Goal: Task Accomplishment & Management: Manage account settings

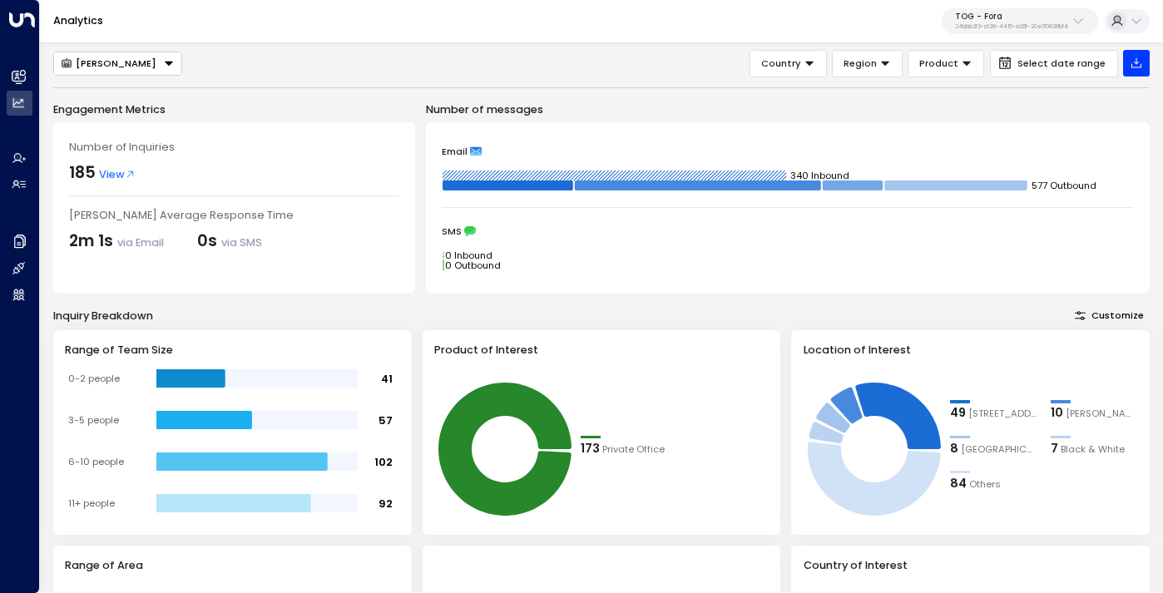
scroll to position [30, 0]
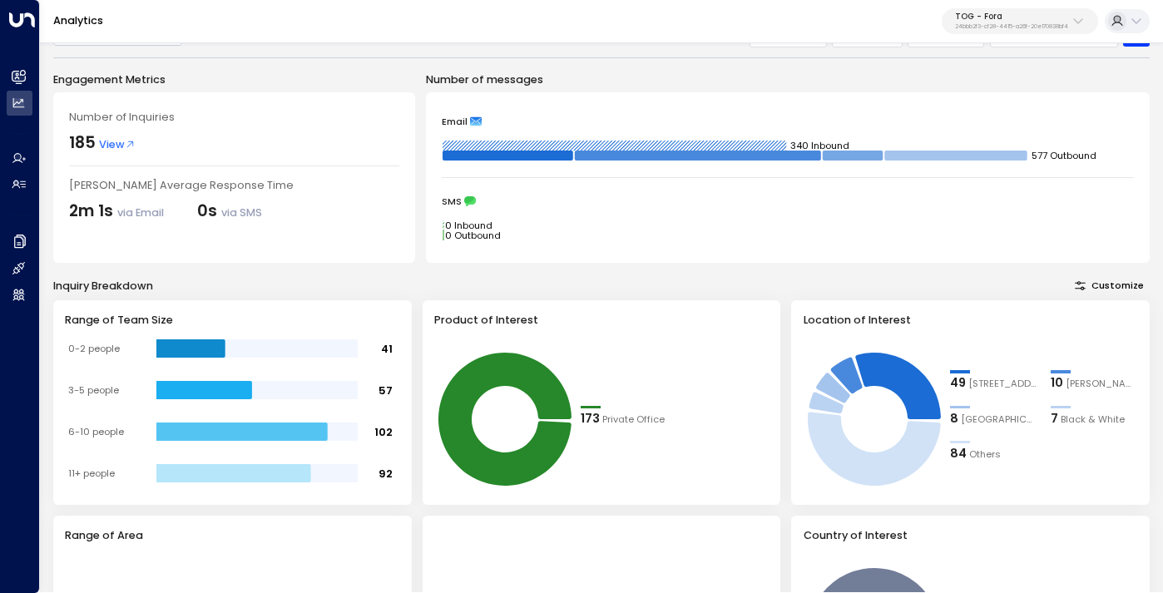
click at [962, 24] on p "24bbb2f3-cf28-4415-a26f-20e170838bf4" at bounding box center [1011, 26] width 113 height 7
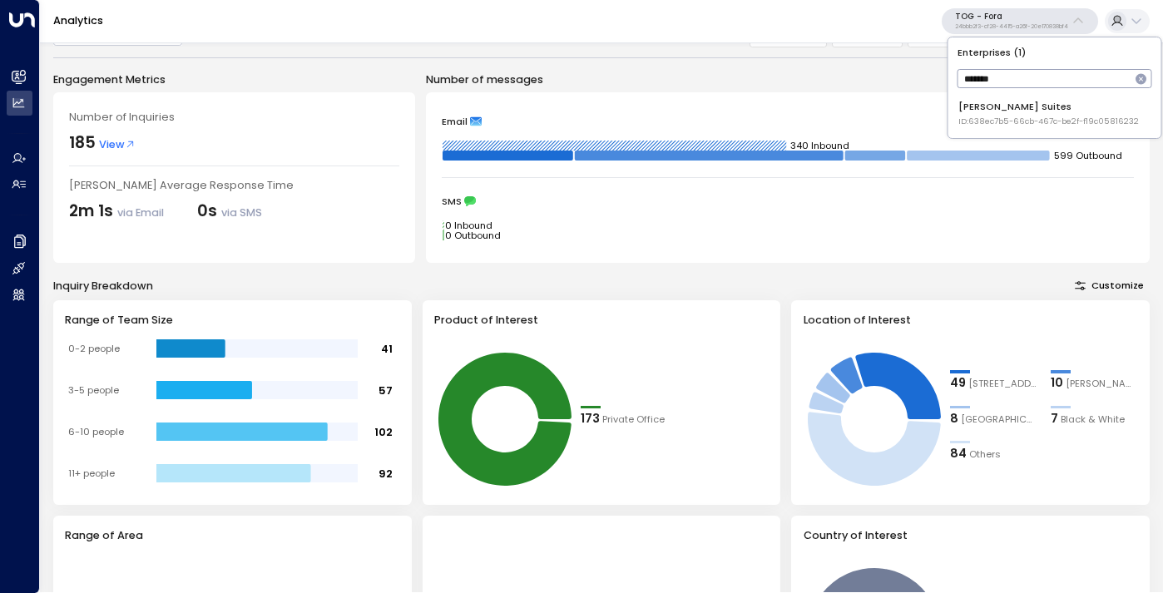
type input "*******"
click at [1005, 128] on li "[PERSON_NAME] Suites ID: 638ec7b5-66cb-467c-be2f-f19c05816232" at bounding box center [1054, 113] width 202 height 37
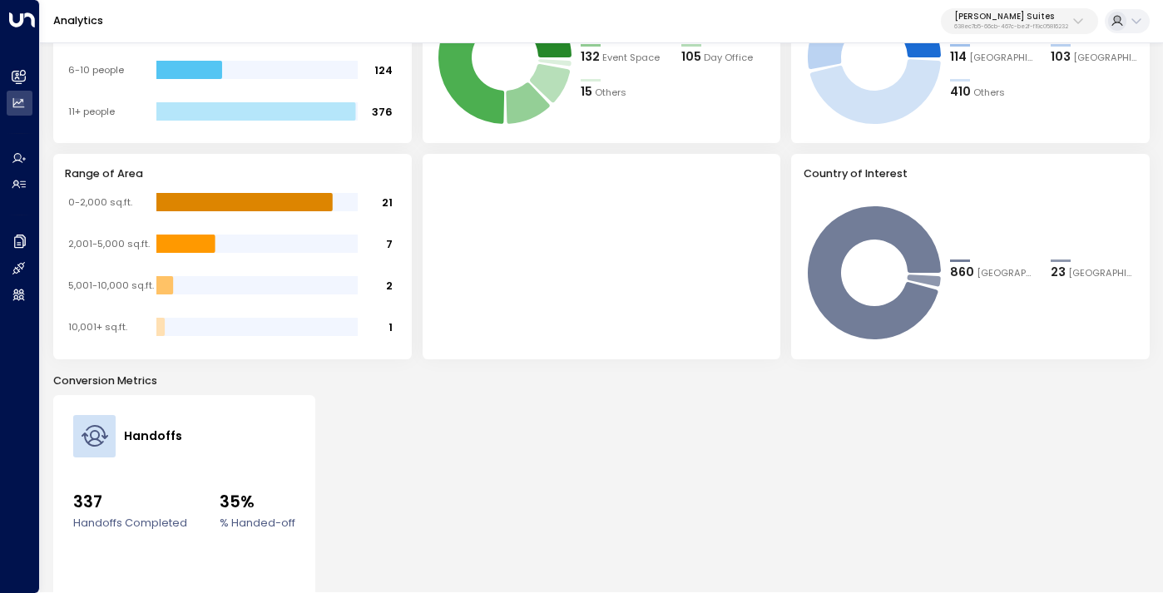
scroll to position [369, 0]
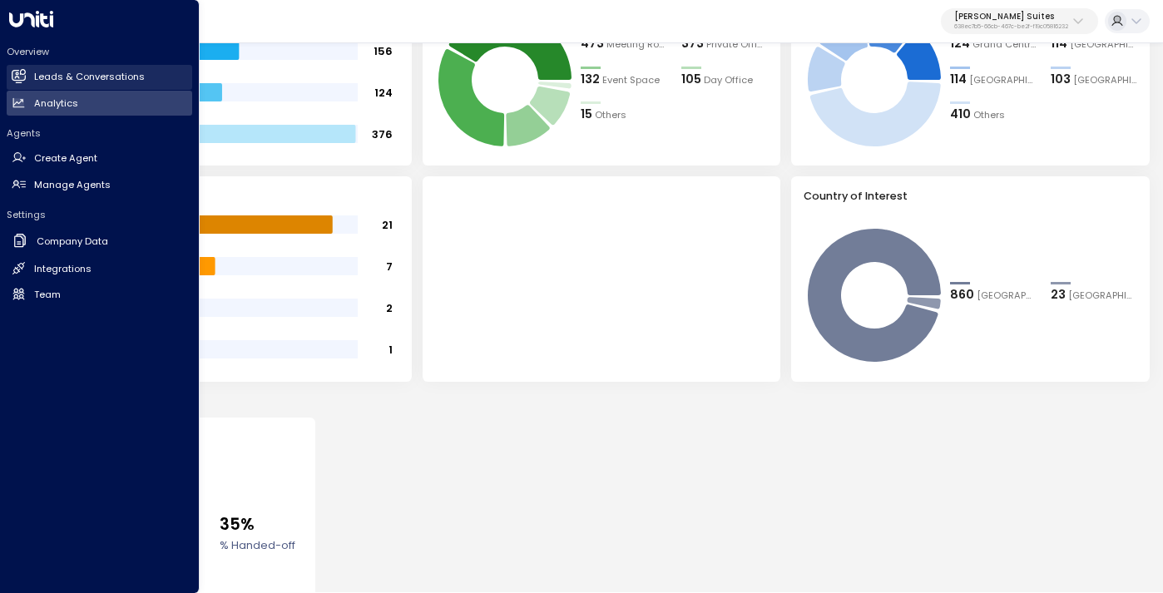
click at [91, 75] on h2 "Leads & Conversations" at bounding box center [89, 77] width 111 height 14
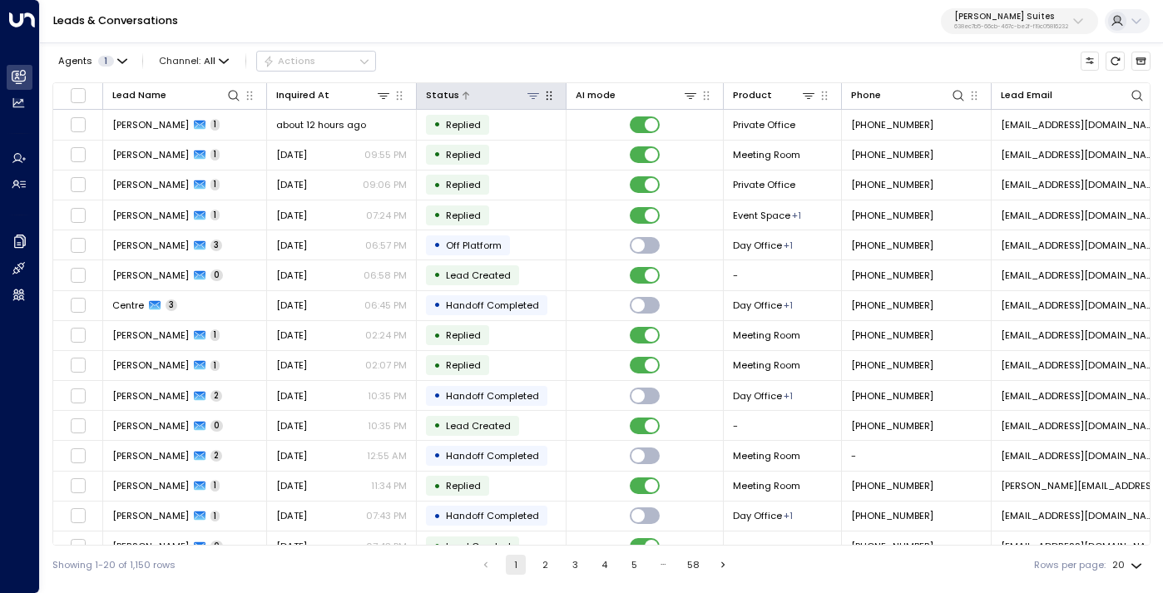
click at [533, 99] on icon at bounding box center [533, 95] width 13 height 13
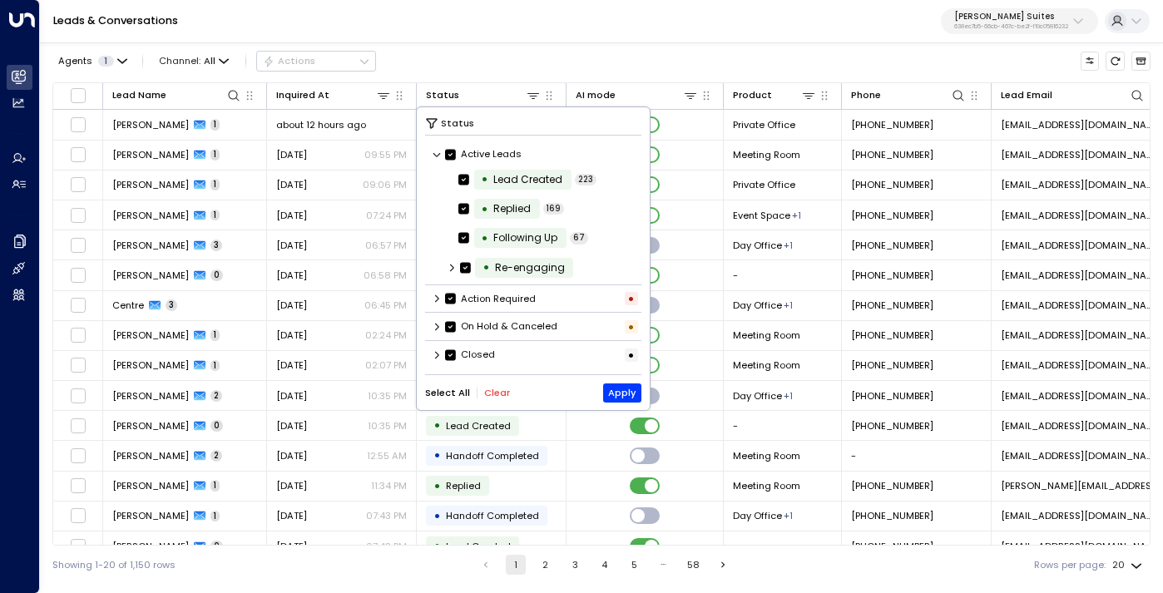
click at [491, 395] on button "Clear" at bounding box center [497, 393] width 26 height 11
click at [433, 354] on icon at bounding box center [437, 355] width 10 height 10
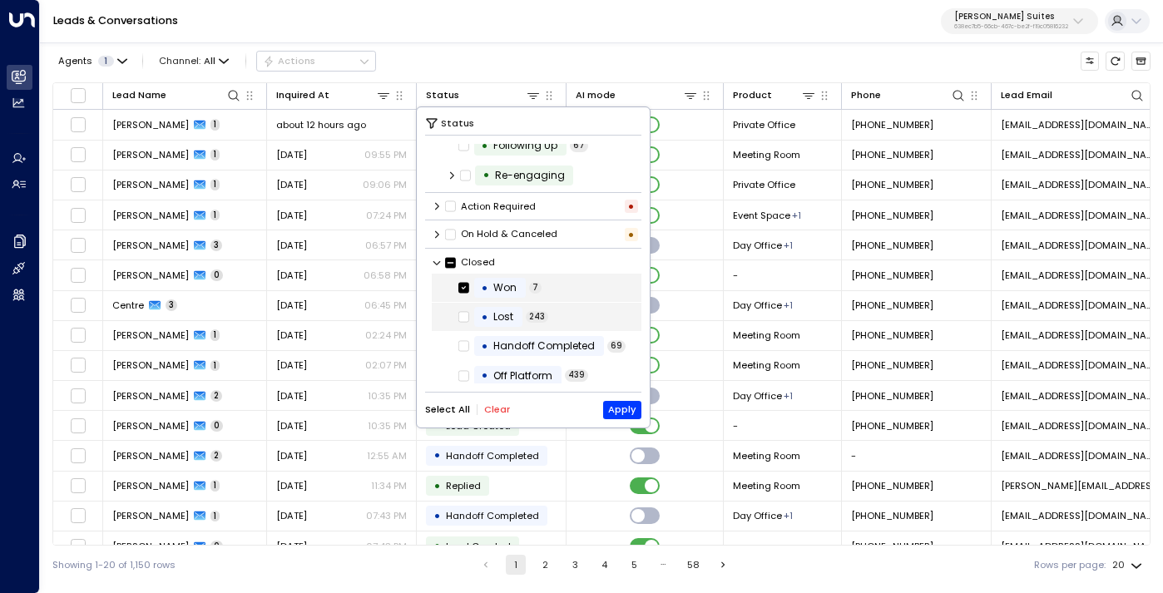
scroll to position [99, 0]
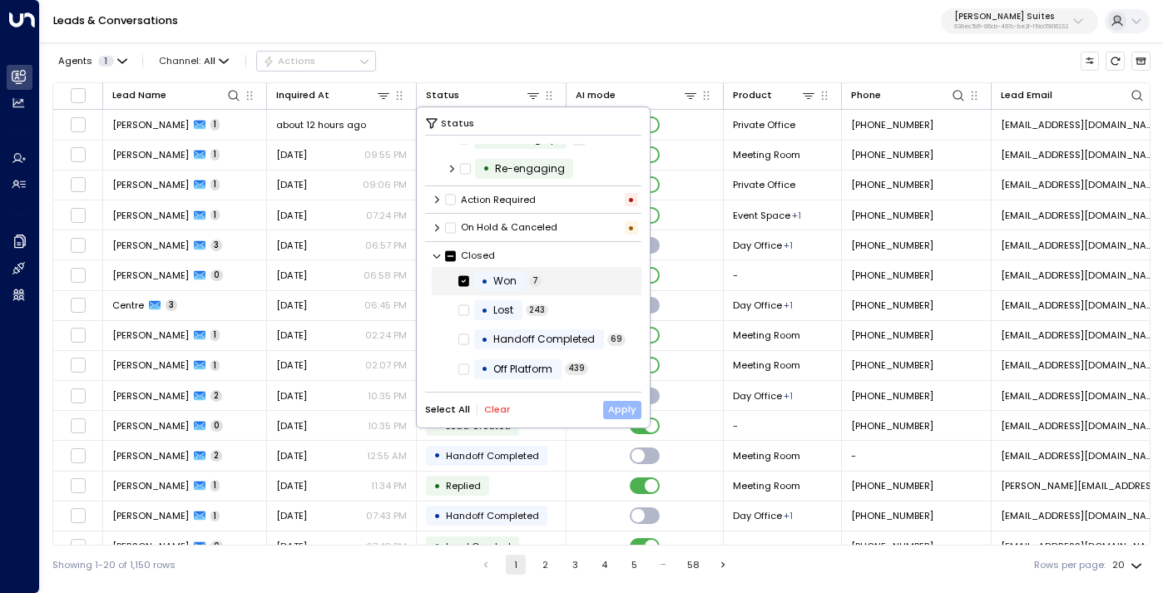
click at [616, 408] on button "Apply" at bounding box center [622, 410] width 39 height 18
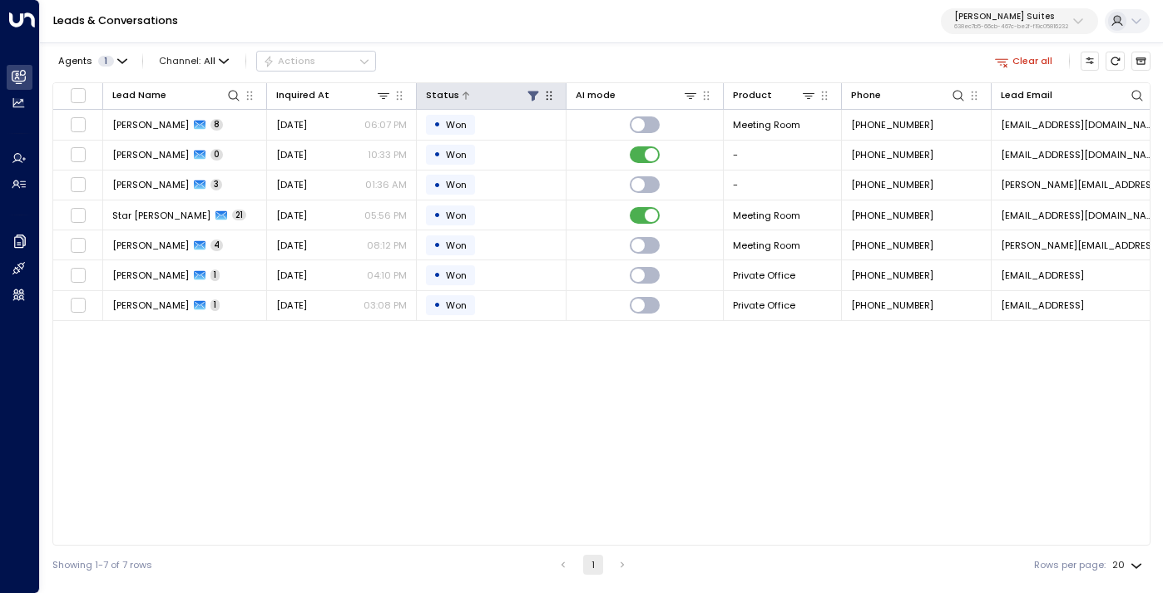
click at [533, 102] on button at bounding box center [533, 95] width 16 height 16
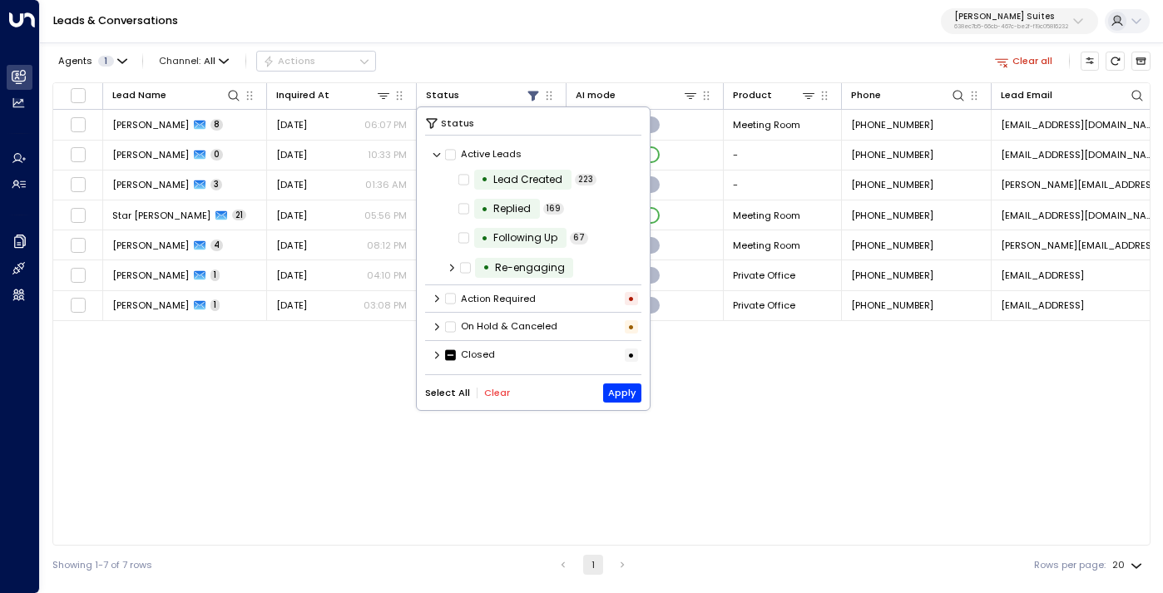
click at [437, 359] on icon at bounding box center [437, 355] width 10 height 10
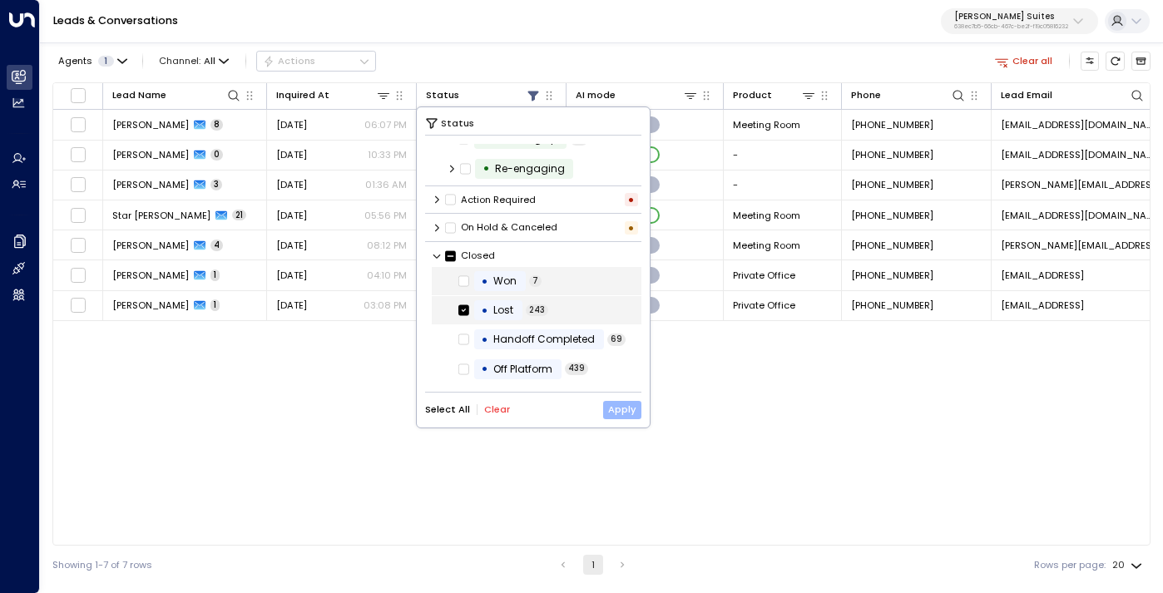
click at [623, 408] on button "Apply" at bounding box center [622, 410] width 39 height 18
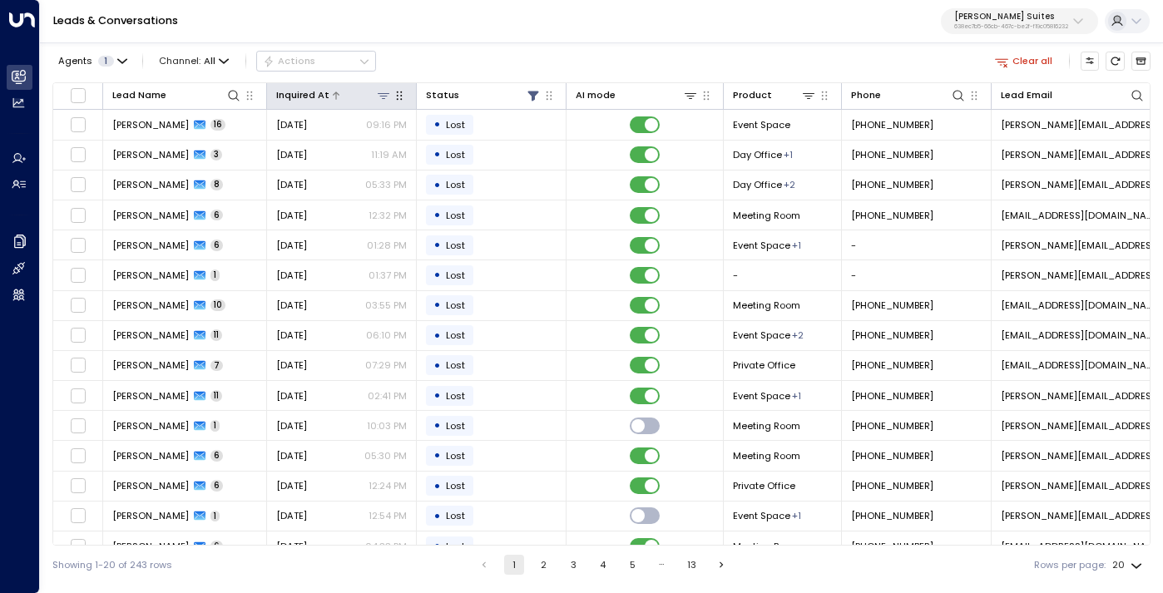
click at [384, 96] on icon at bounding box center [383, 95] width 13 height 13
click at [467, 154] on icon at bounding box center [466, 151] width 10 height 11
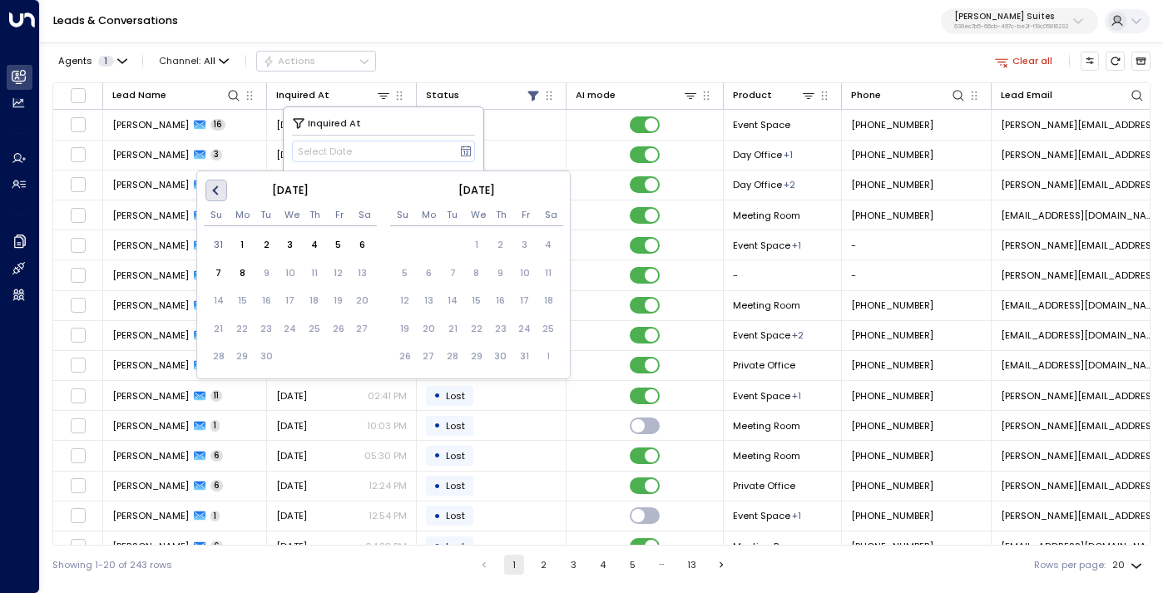
click at [218, 190] on span "Previous Month" at bounding box center [218, 190] width 0 height 19
click at [338, 245] on div "1" at bounding box center [338, 246] width 24 height 24
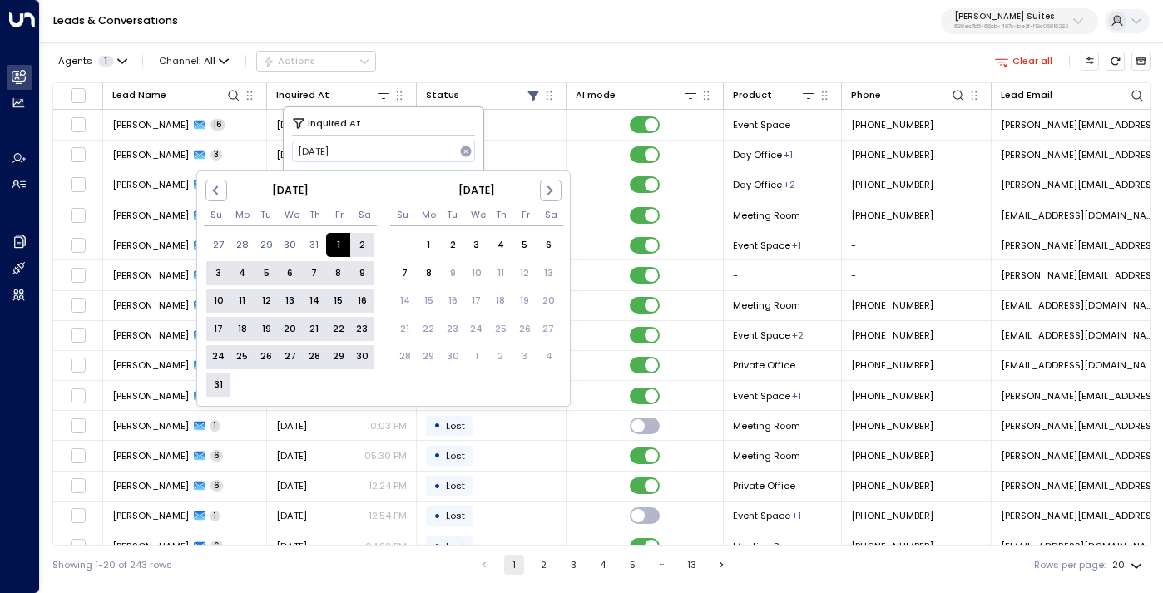
click at [217, 385] on div "31" at bounding box center [218, 385] width 24 height 24
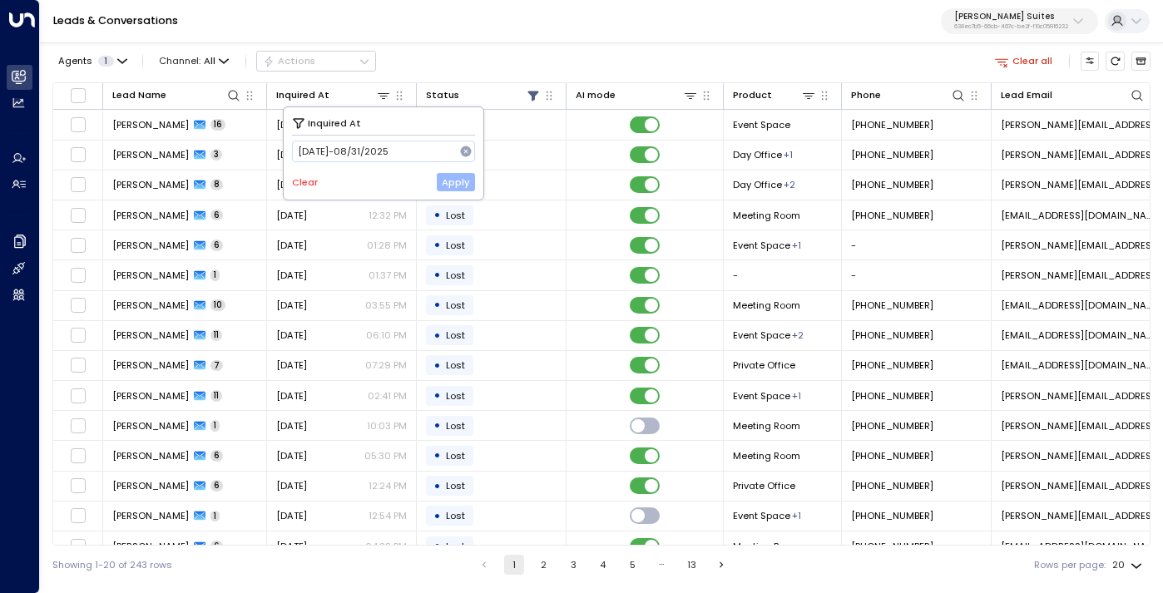
click at [452, 187] on button "Apply" at bounding box center [456, 182] width 39 height 18
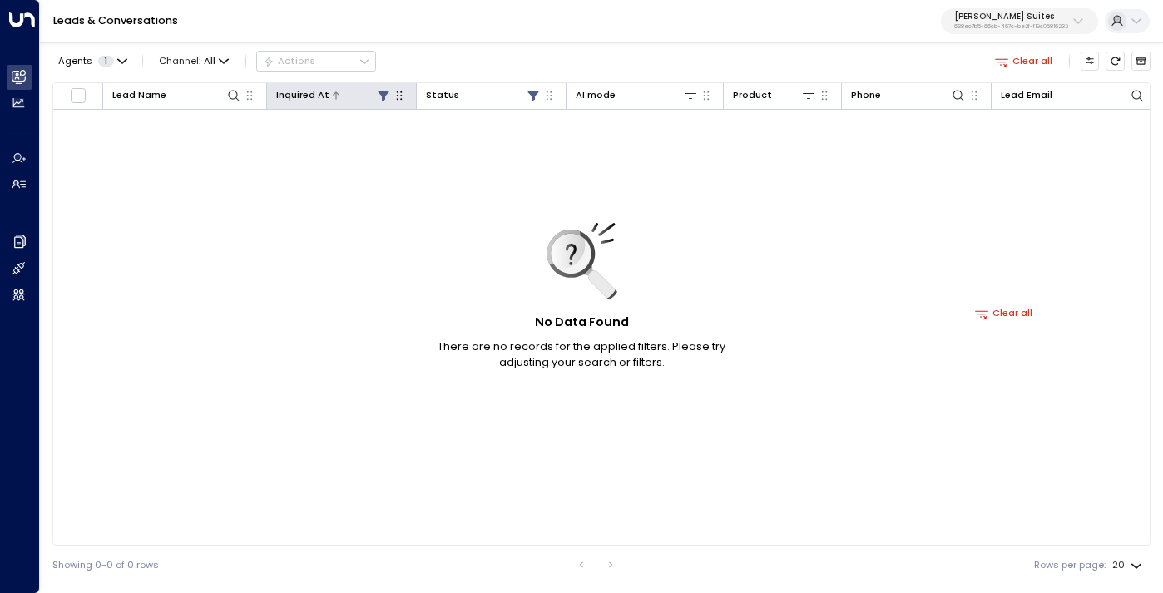
click at [384, 100] on icon at bounding box center [383, 95] width 13 height 13
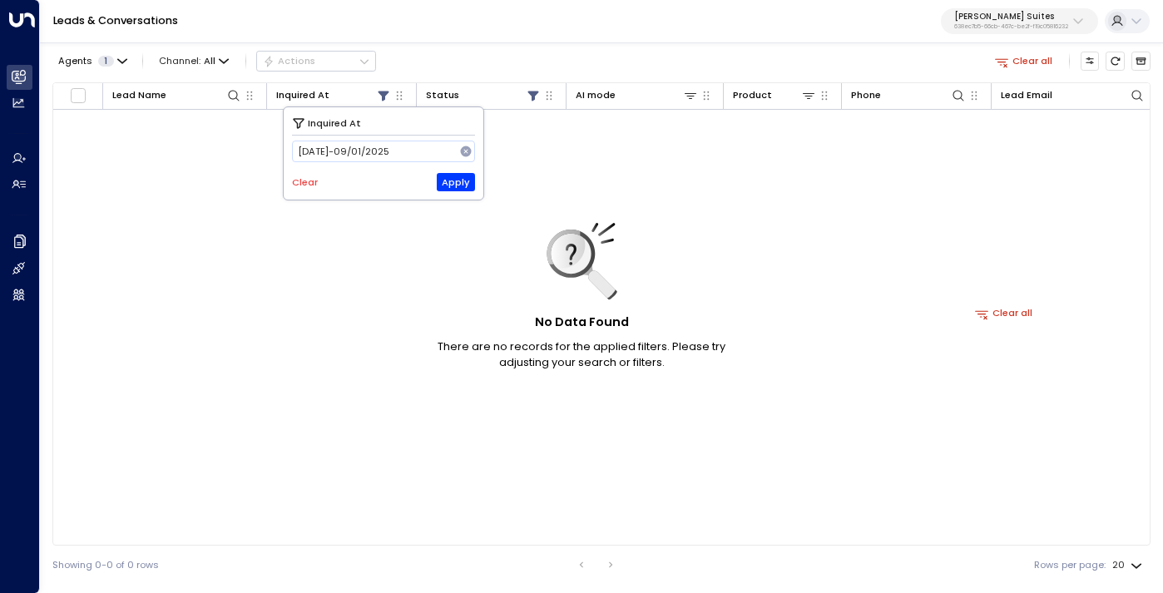
click at [309, 181] on button "Clear" at bounding box center [305, 182] width 26 height 11
click at [449, 183] on button "Apply" at bounding box center [456, 182] width 39 height 18
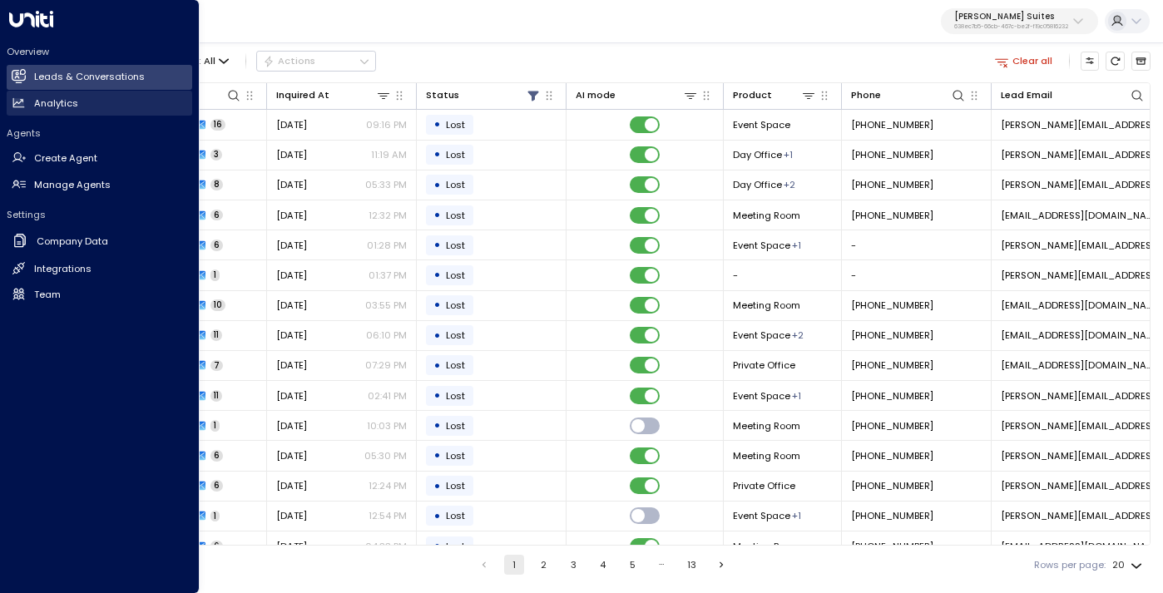
click at [72, 94] on link "Analytics Analytics" at bounding box center [99, 103] width 185 height 25
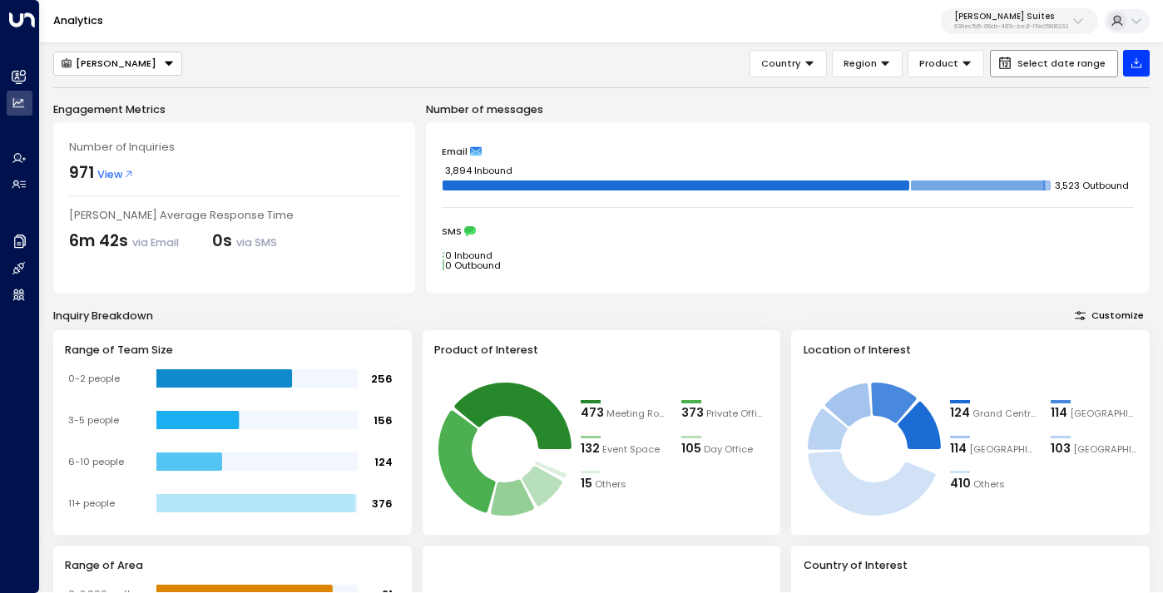
click at [1040, 61] on span "Select date range" at bounding box center [1061, 63] width 88 height 11
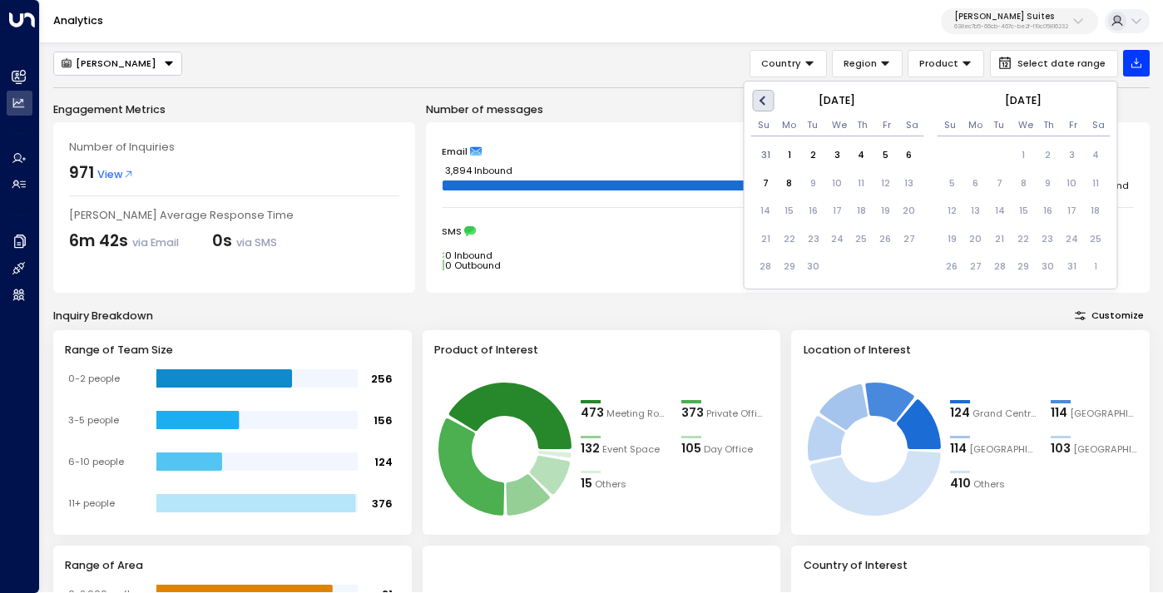
click at [759, 96] on button "Previous Month" at bounding box center [764, 101] width 22 height 22
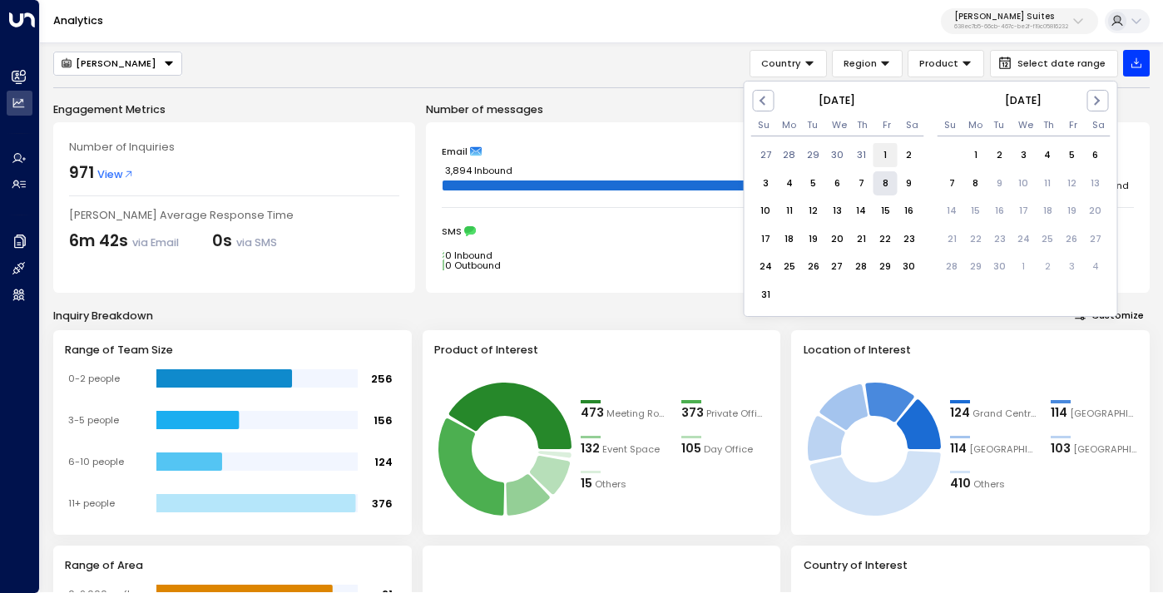
click at [883, 158] on div "1" at bounding box center [885, 155] width 24 height 24
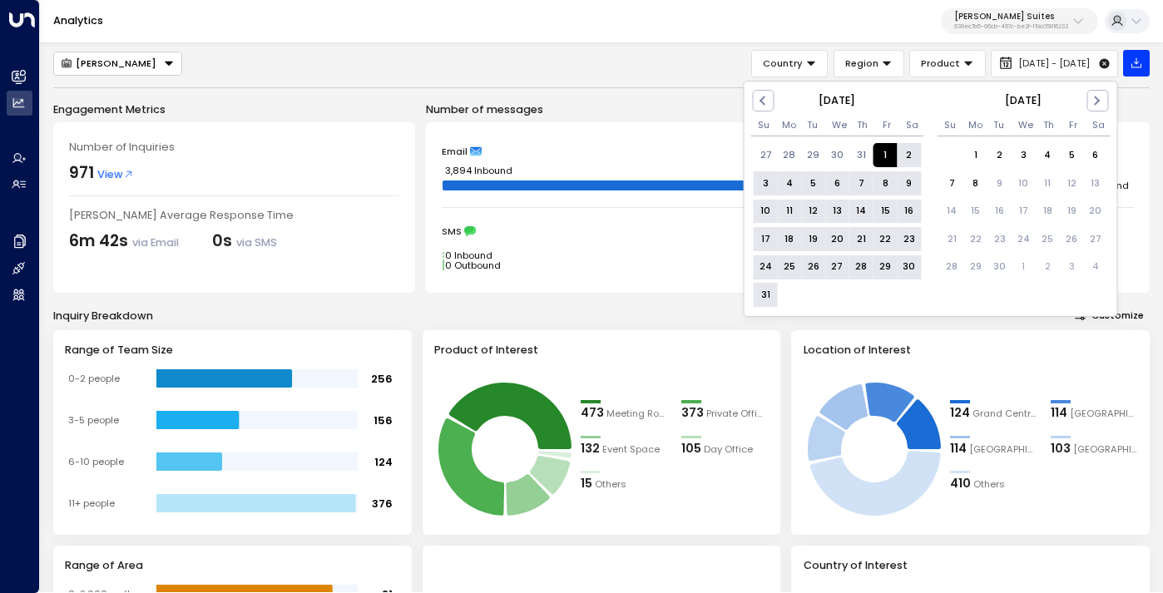
click at [766, 296] on div "31" at bounding box center [766, 295] width 24 height 24
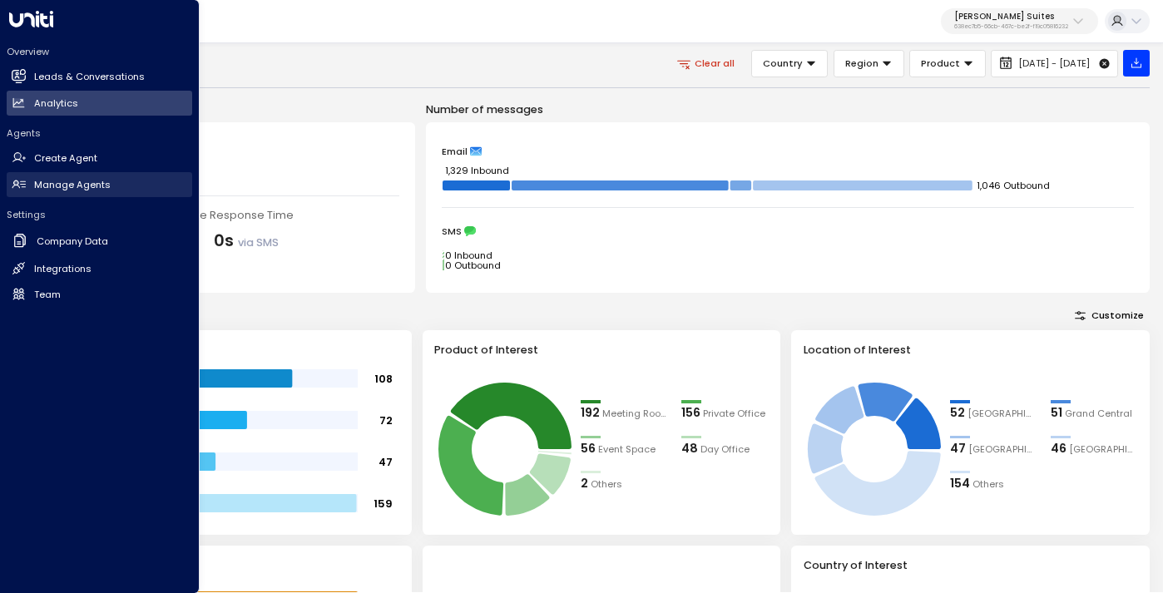
click at [41, 185] on h2 "Manage Agents" at bounding box center [72, 185] width 77 height 14
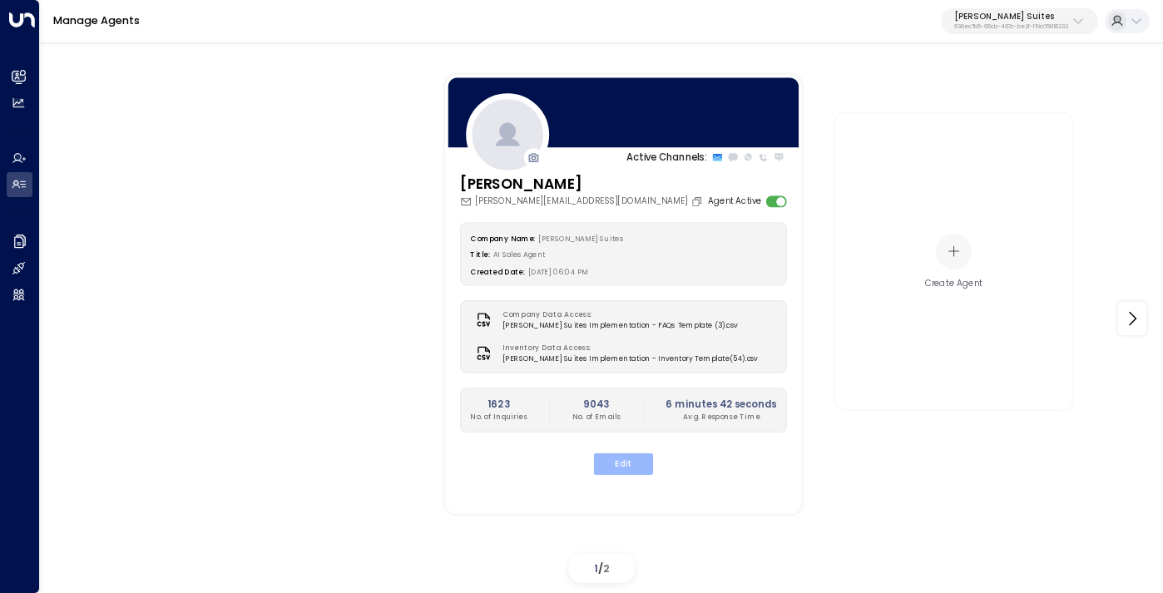
click at [621, 473] on button "Edit" at bounding box center [623, 464] width 59 height 22
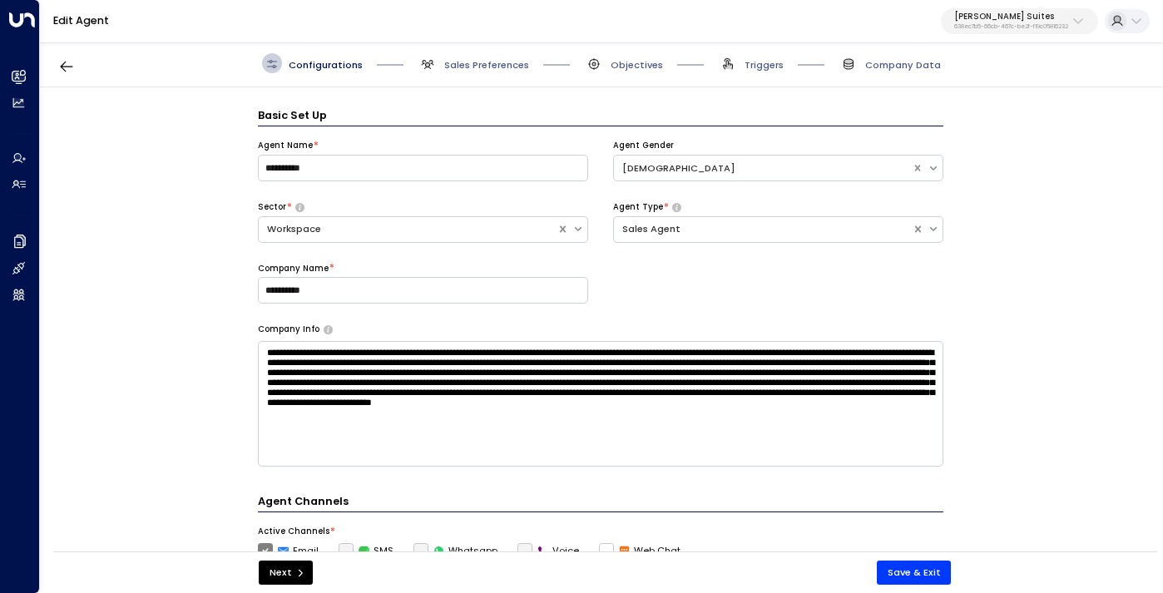
scroll to position [20, 0]
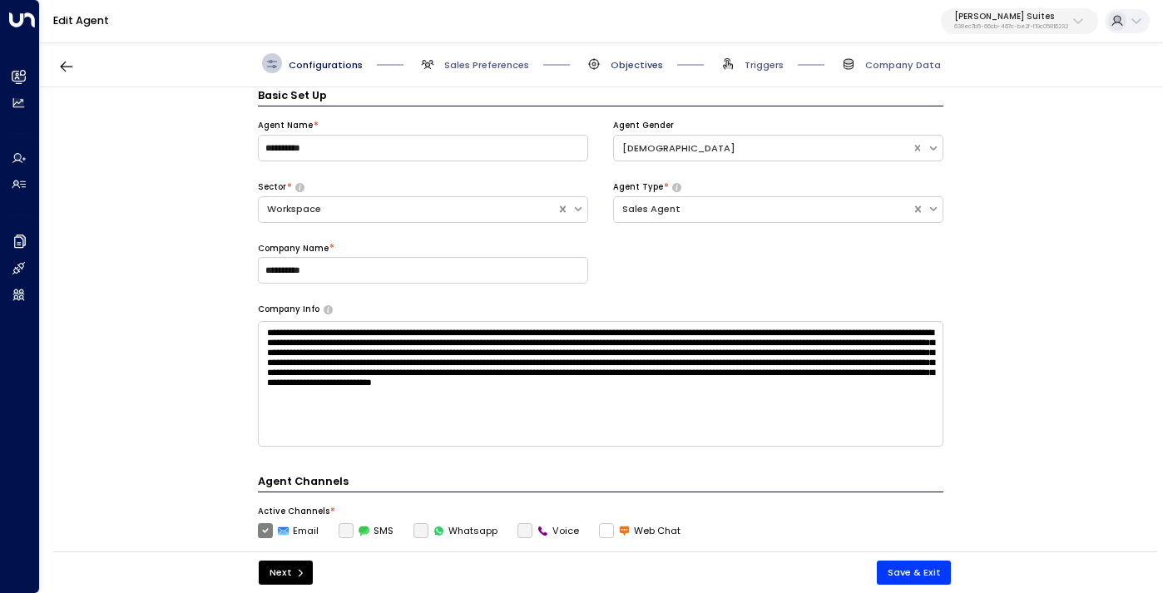
click at [629, 63] on span "Objectives" at bounding box center [637, 64] width 52 height 13
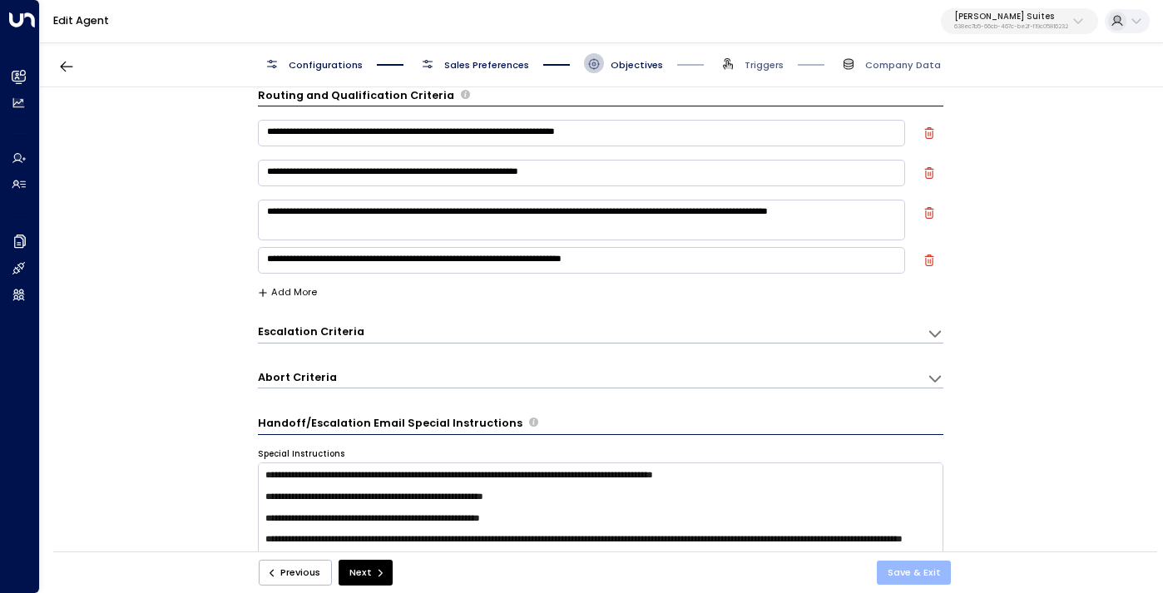
click at [906, 575] on button "Save & Exit" at bounding box center [914, 573] width 75 height 24
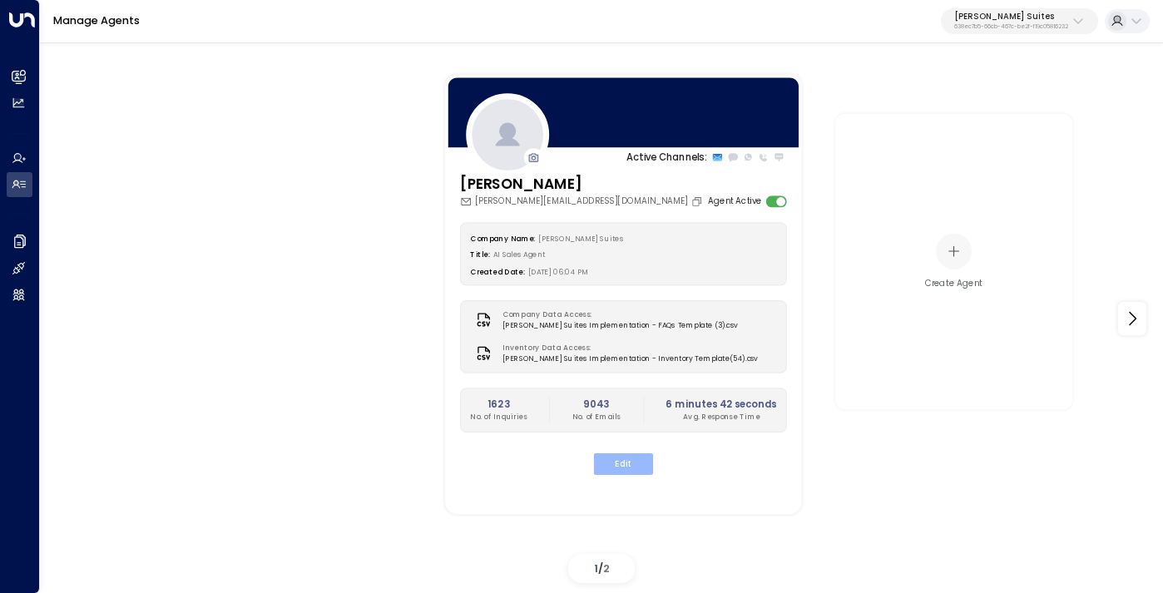
click at [631, 469] on button "Edit" at bounding box center [623, 464] width 59 height 22
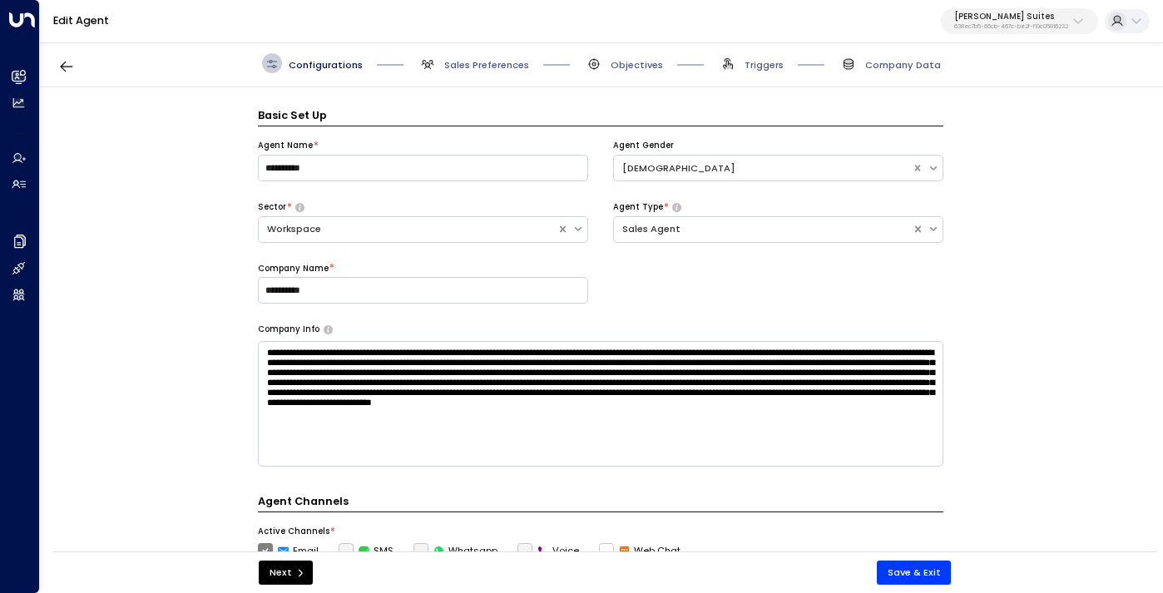
scroll to position [20, 0]
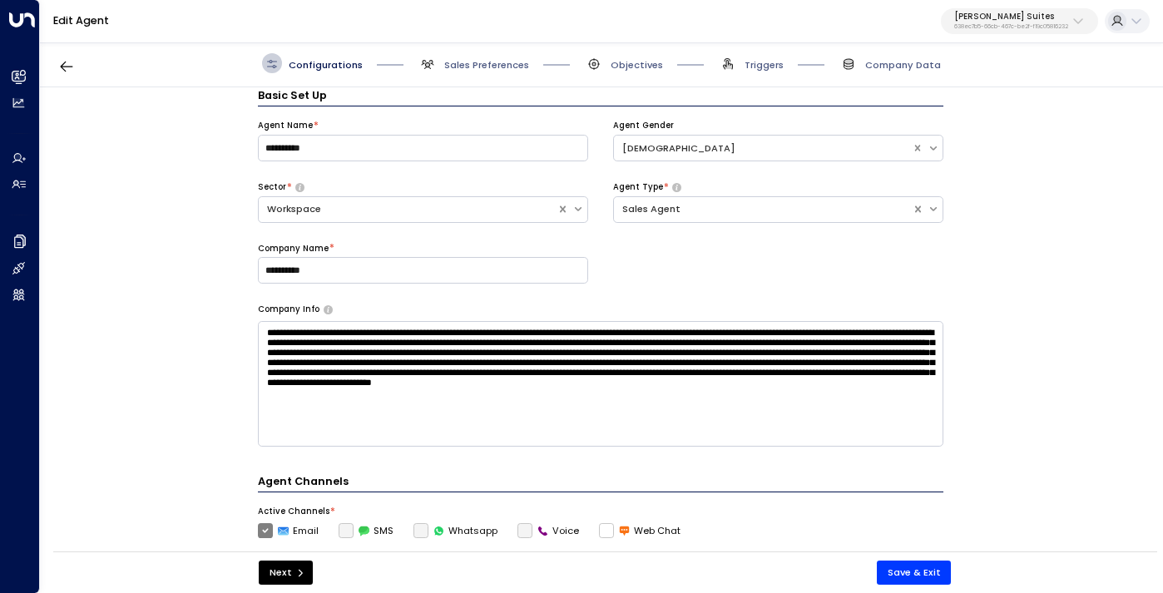
click at [912, 586] on div "Next Save & Exit" at bounding box center [605, 573] width 1104 height 42
click at [899, 561] on button "Save & Exit" at bounding box center [914, 573] width 75 height 24
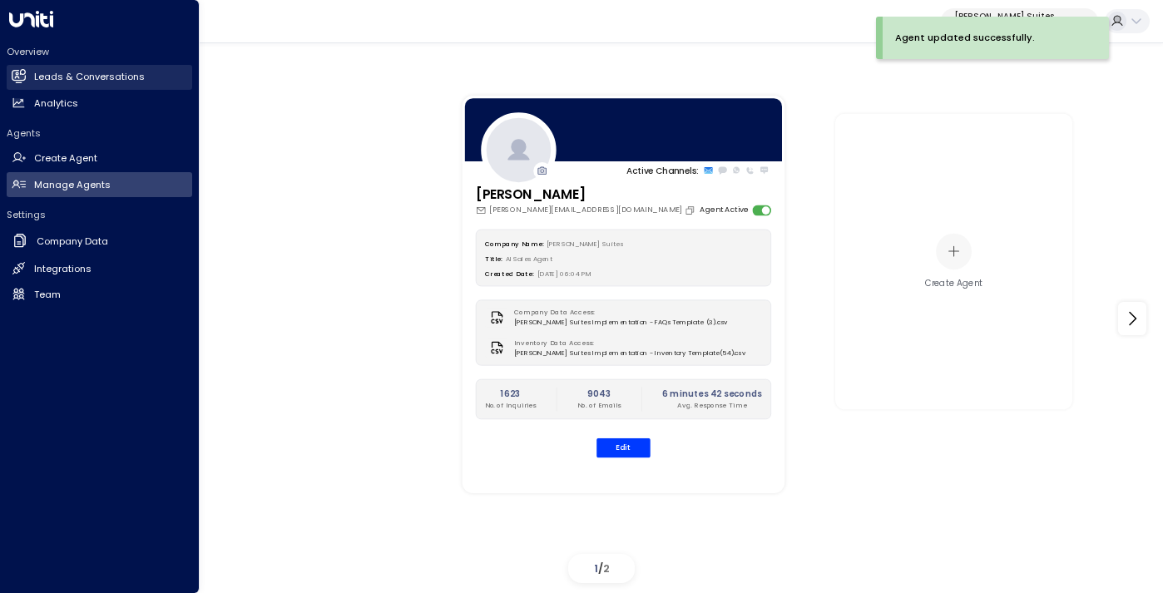
click at [67, 67] on link "Leads & Conversations Leads & Conversations" at bounding box center [99, 77] width 185 height 25
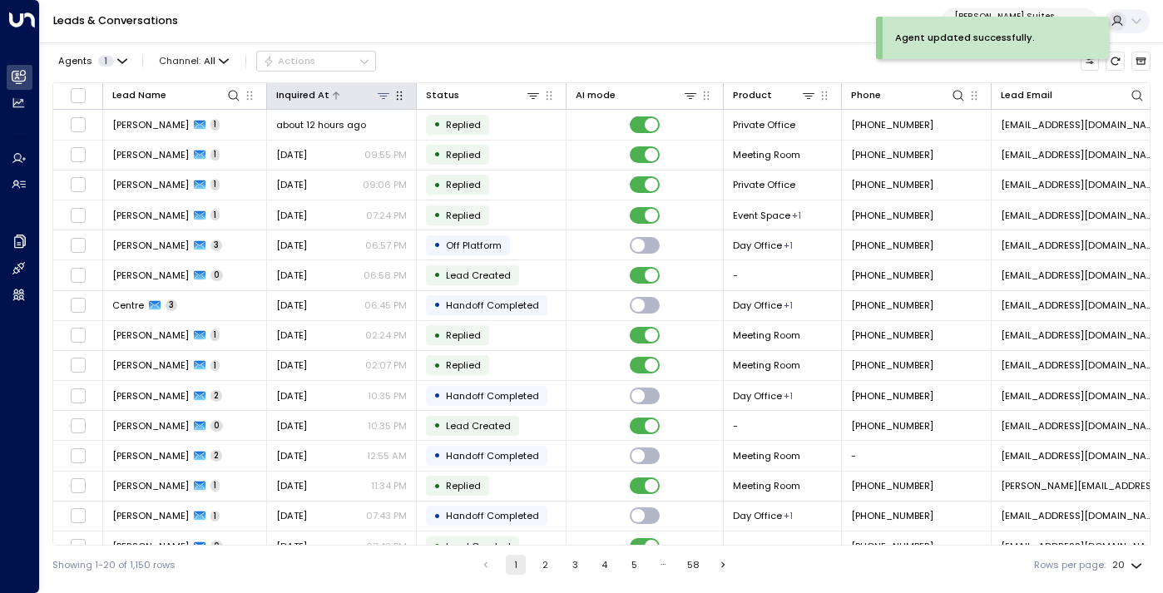
click at [385, 100] on icon at bounding box center [383, 95] width 13 height 13
click at [470, 156] on icon at bounding box center [465, 151] width 13 height 13
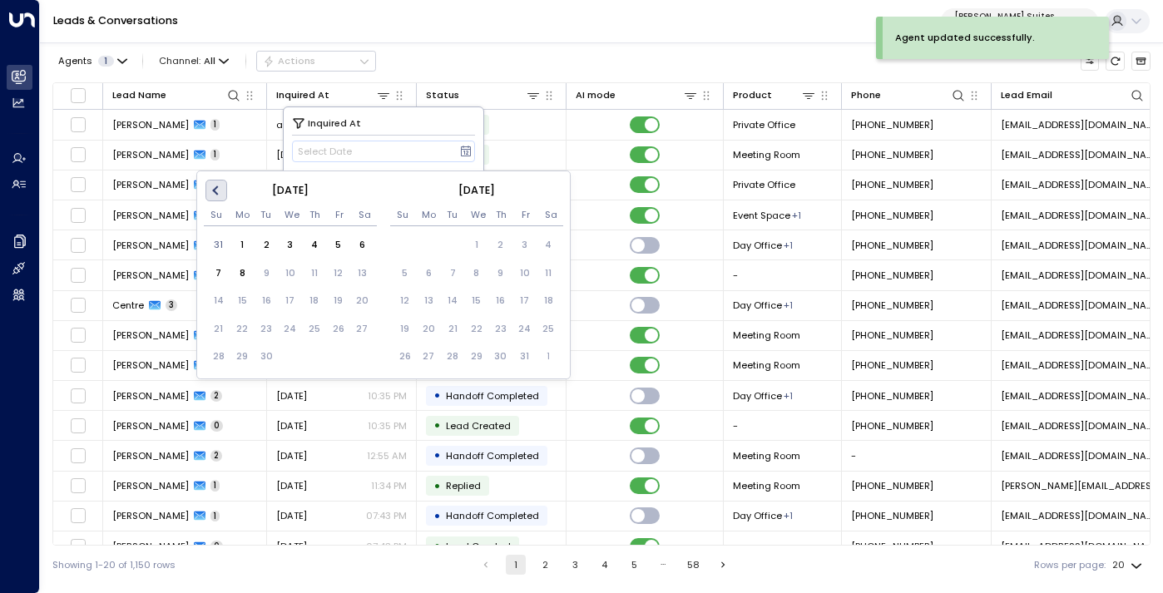
click at [218, 190] on span "Previous Month" at bounding box center [218, 190] width 0 height 19
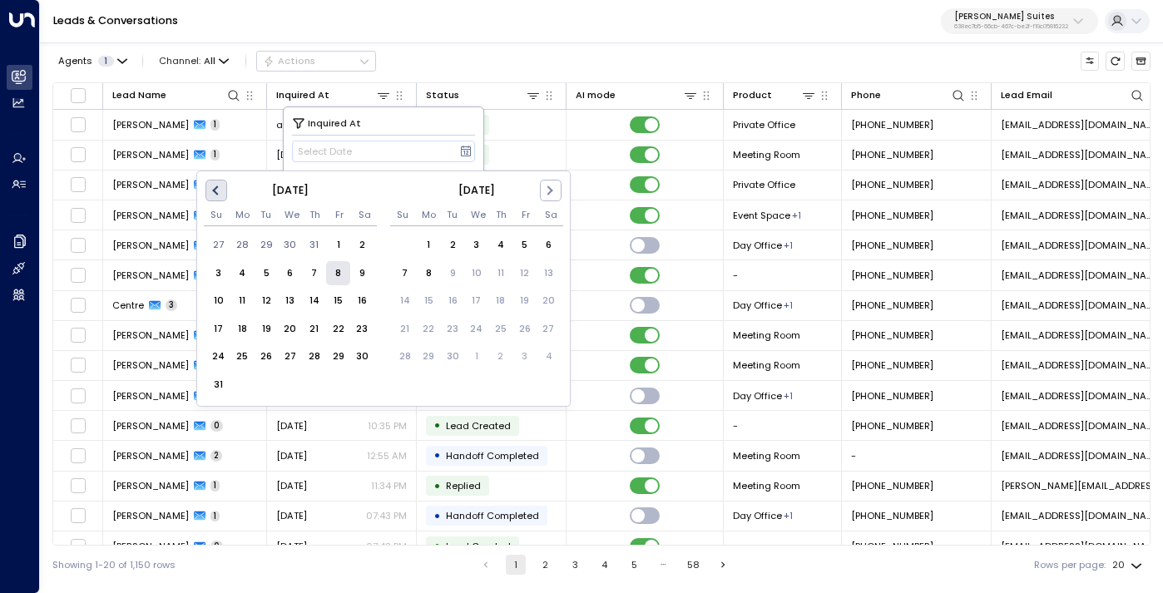
click at [218, 190] on span "Previous Month" at bounding box center [218, 190] width 0 height 19
click at [263, 245] on div "1" at bounding box center [267, 246] width 24 height 24
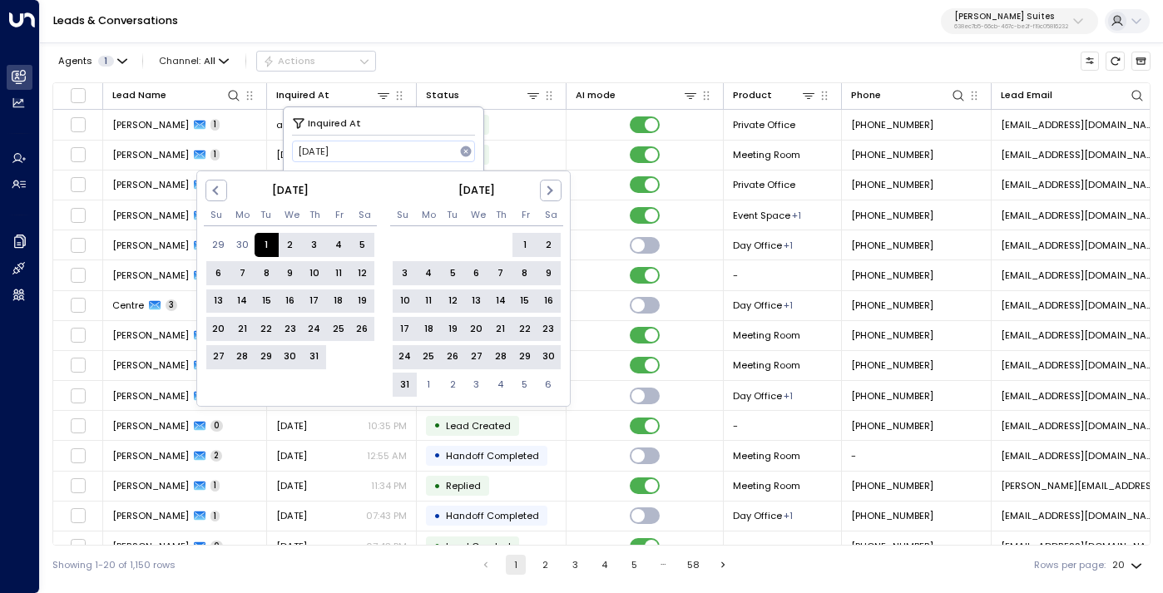
click at [408, 382] on div "31" at bounding box center [405, 385] width 24 height 24
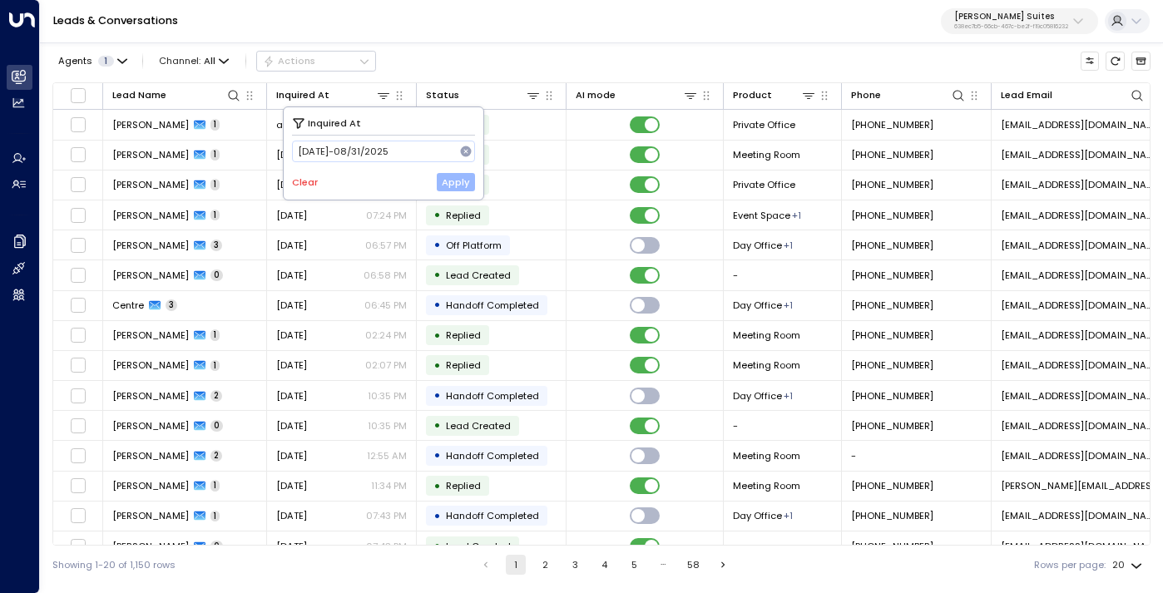
click at [463, 177] on button "Apply" at bounding box center [456, 182] width 39 height 18
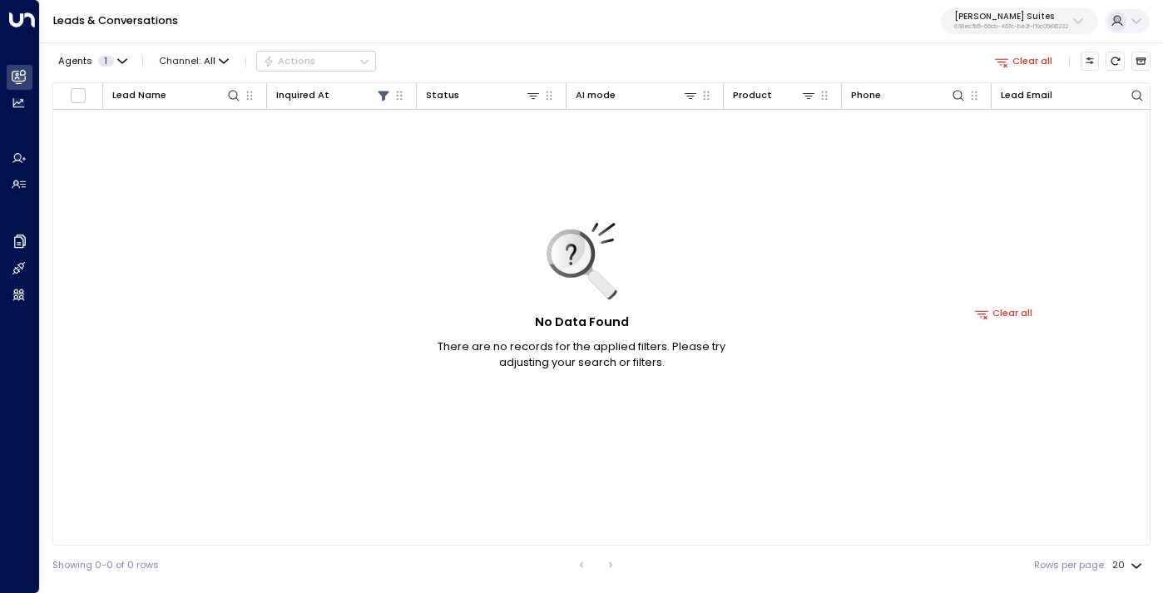
click at [1014, 317] on button "Clear all" at bounding box center [1003, 313] width 69 height 18
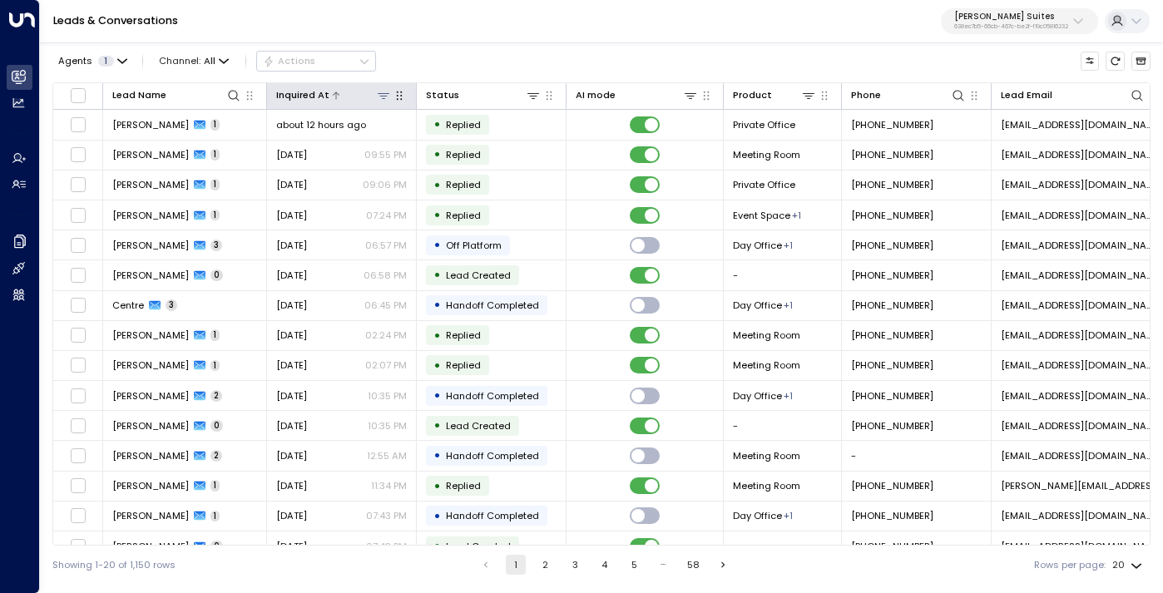
click at [384, 95] on icon at bounding box center [383, 95] width 13 height 13
click at [419, 151] on button "Select Date" at bounding box center [384, 152] width 184 height 22
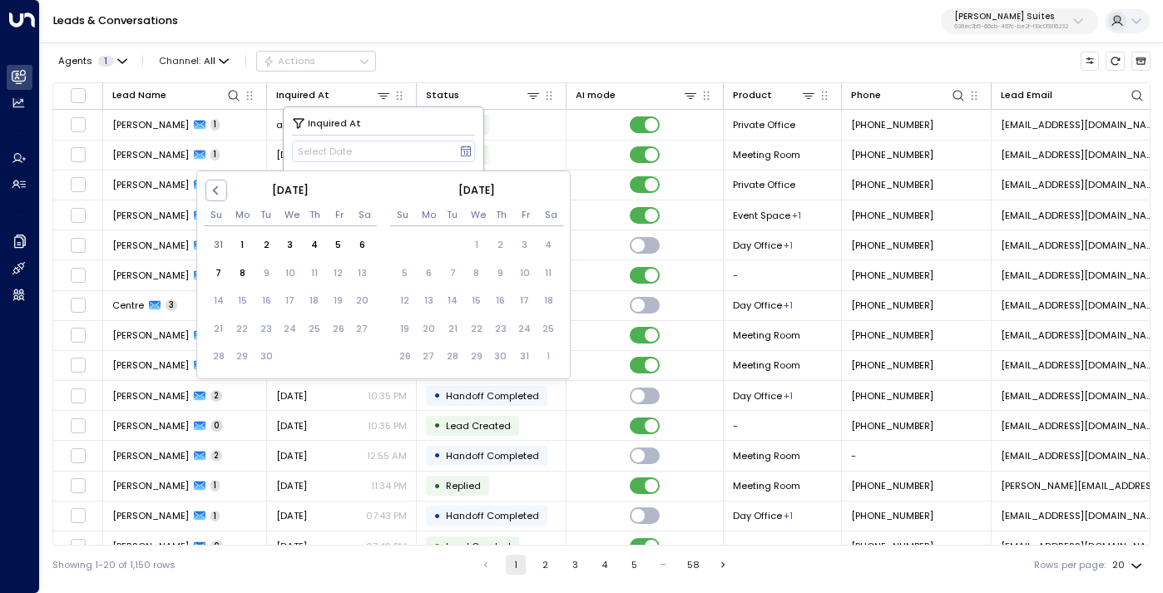
click at [215, 178] on div "Previous Month [DATE] Su Mo Tu We Th Fr Sa 31 1 2 3 4 5 6 7 8 9 10 11 12 13 14 …" at bounding box center [383, 275] width 374 height 209
click at [218, 193] on span "Previous Month" at bounding box center [218, 190] width 0 height 19
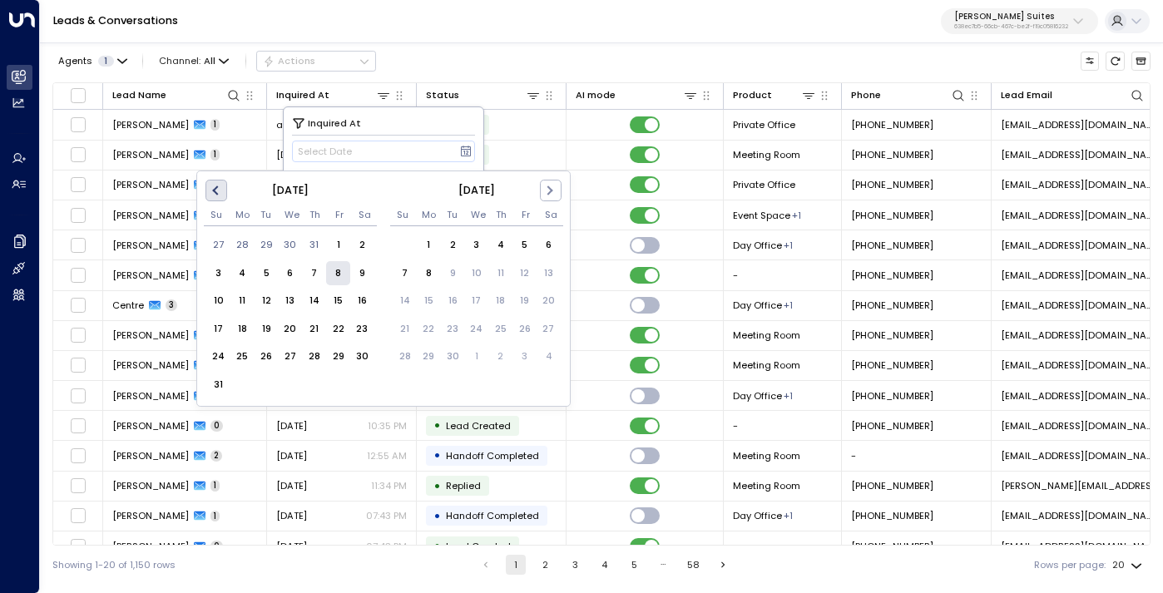
click at [218, 192] on span "Previous Month" at bounding box center [218, 190] width 0 height 19
click at [257, 250] on div "1" at bounding box center [267, 246] width 24 height 24
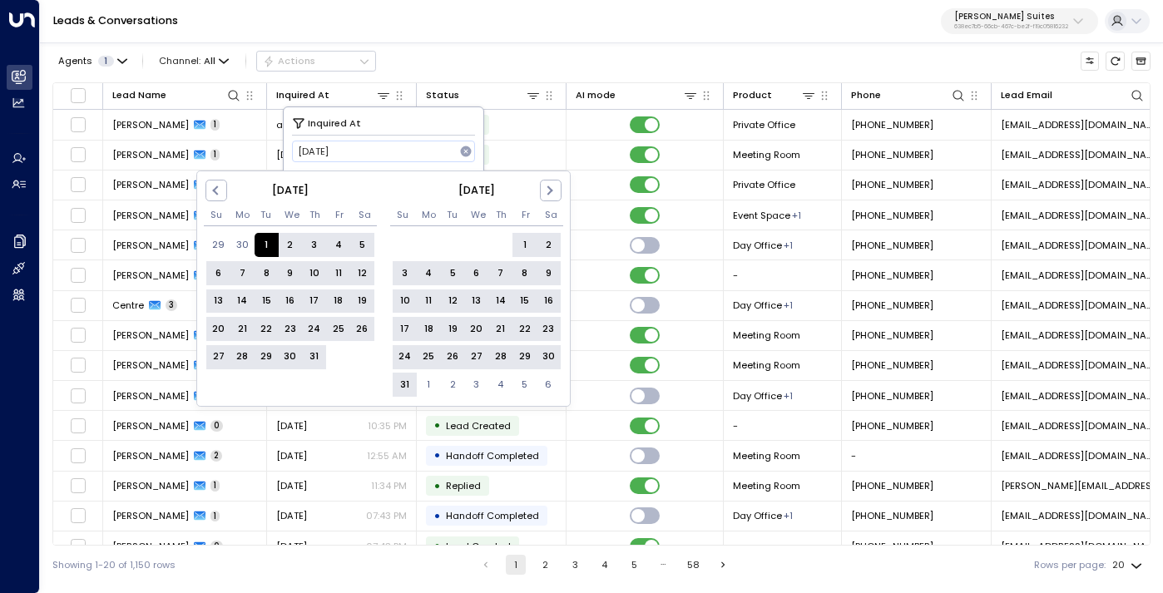
click at [405, 383] on div "31" at bounding box center [405, 385] width 24 height 24
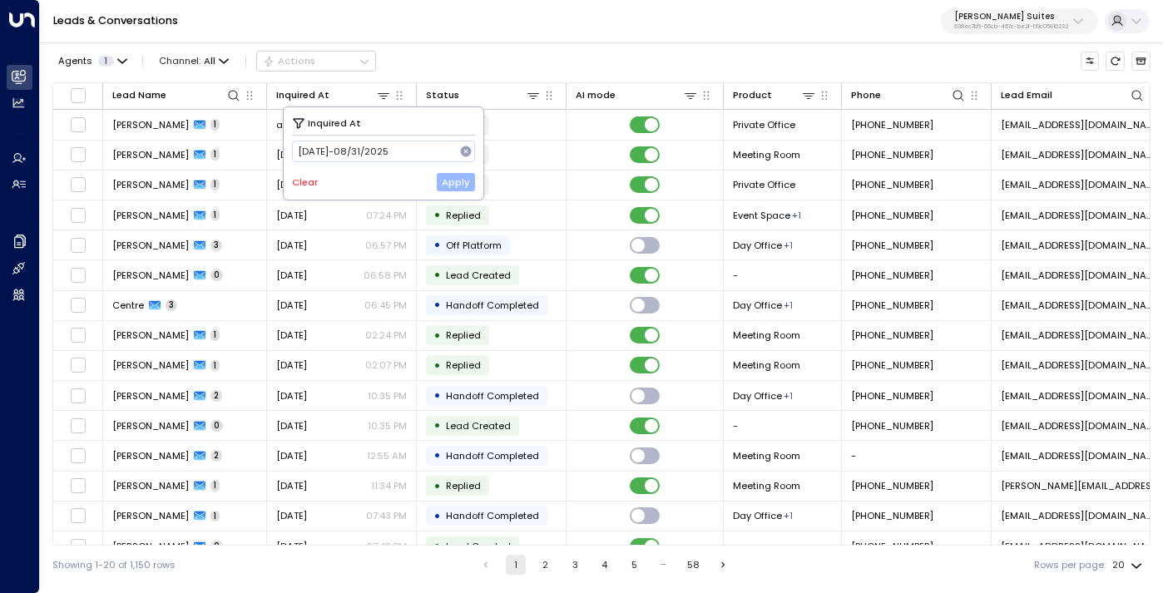
click at [462, 183] on button "Apply" at bounding box center [456, 182] width 39 height 18
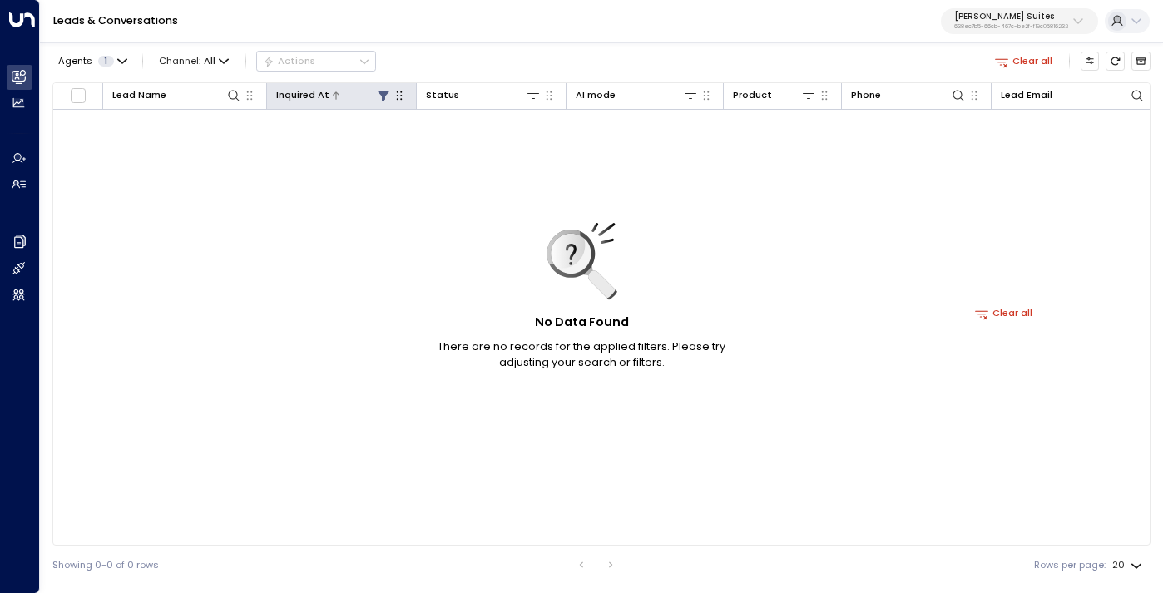
click at [373, 92] on div at bounding box center [360, 95] width 62 height 16
click at [382, 94] on icon at bounding box center [383, 96] width 11 height 10
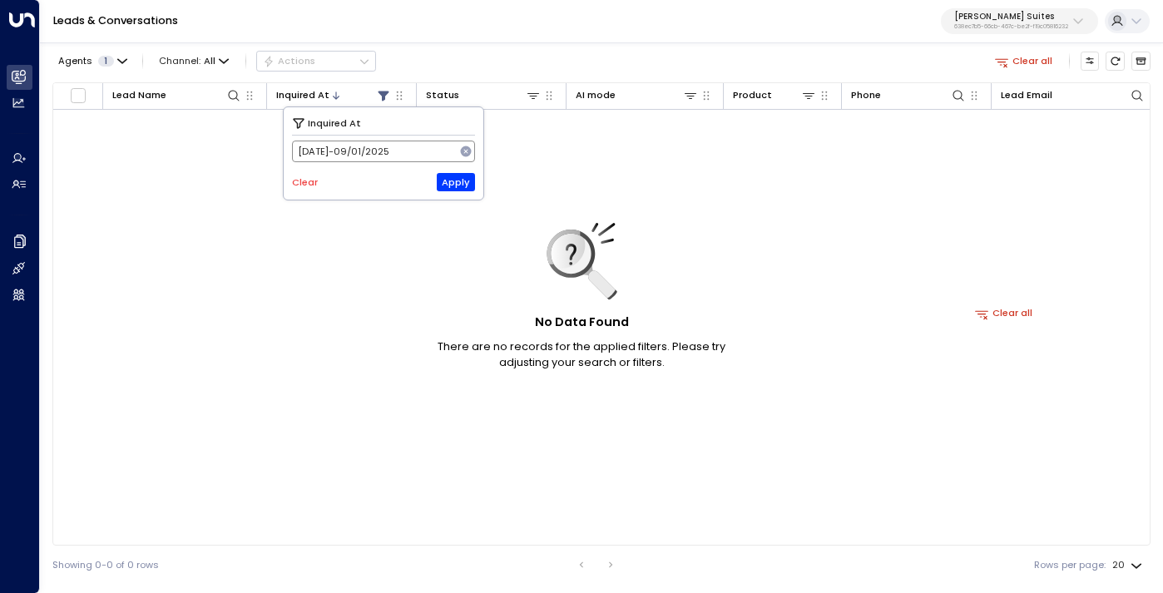
click at [463, 150] on icon at bounding box center [466, 151] width 11 height 11
click at [454, 195] on div "Inquired At Select Date Clear Apply" at bounding box center [384, 153] width 200 height 92
click at [454, 184] on button "Apply" at bounding box center [456, 182] width 39 height 18
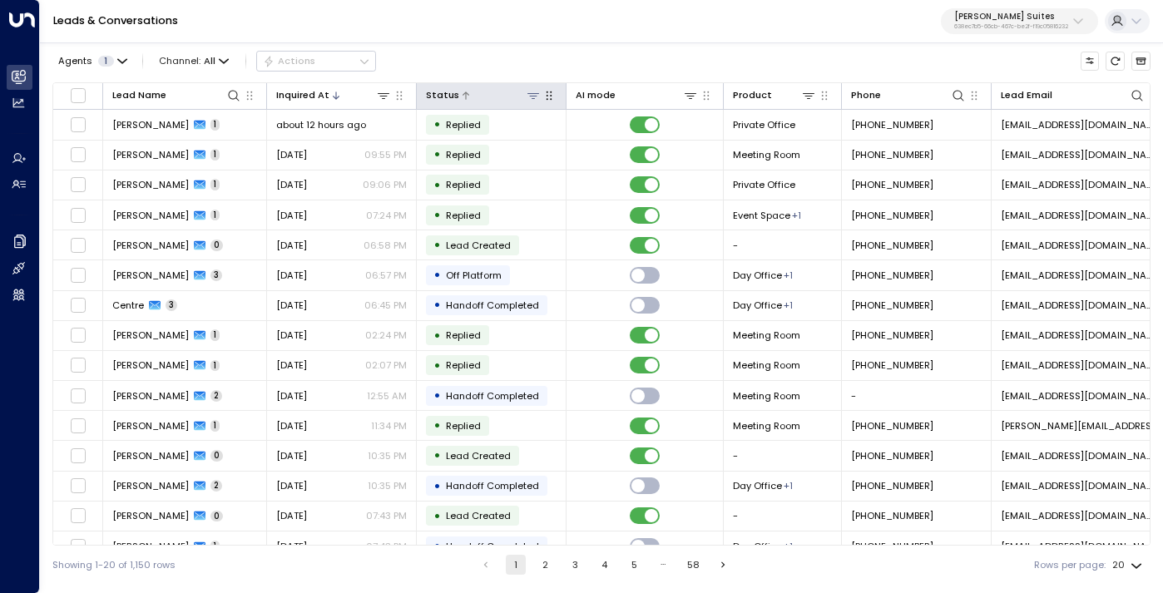
click at [536, 100] on icon at bounding box center [533, 95] width 13 height 13
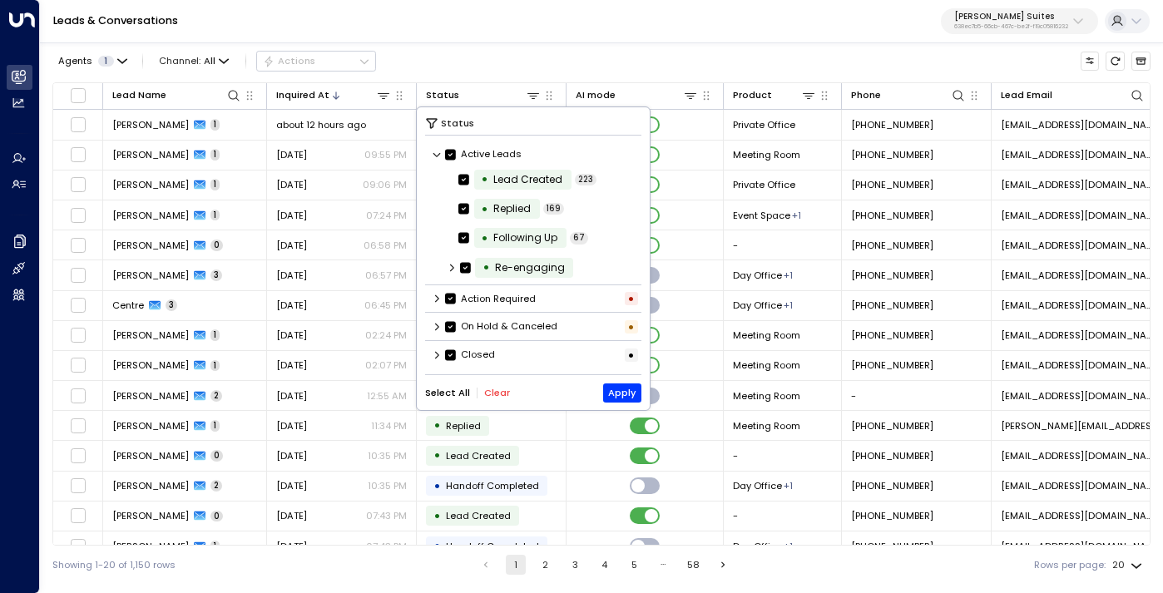
click at [492, 393] on button "Clear" at bounding box center [497, 393] width 26 height 11
click at [435, 355] on icon at bounding box center [437, 354] width 10 height 10
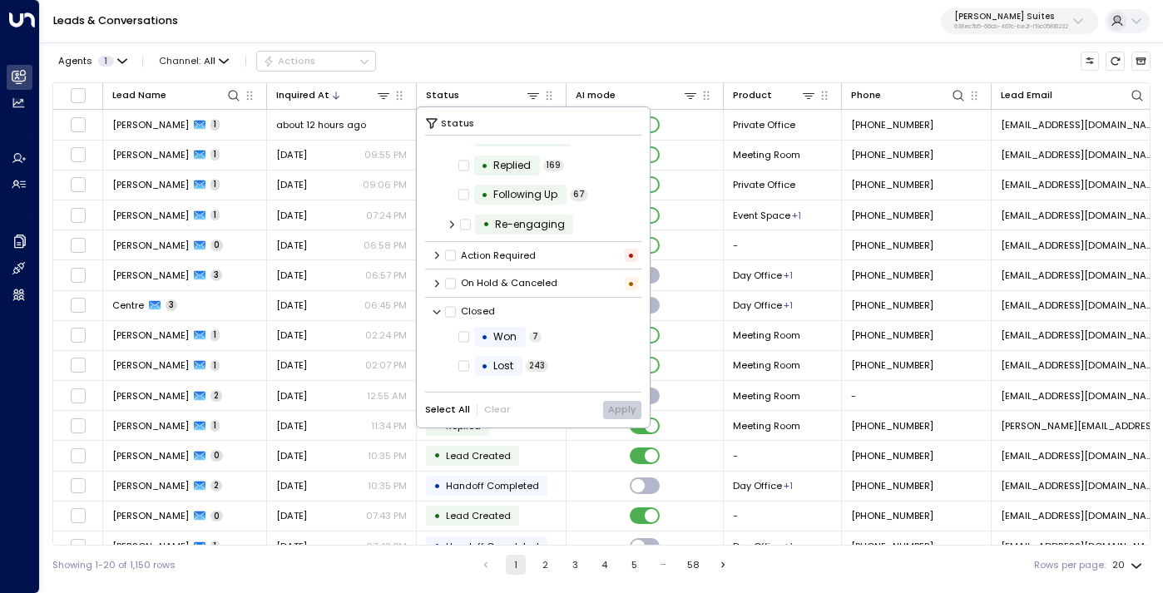
scroll to position [99, 0]
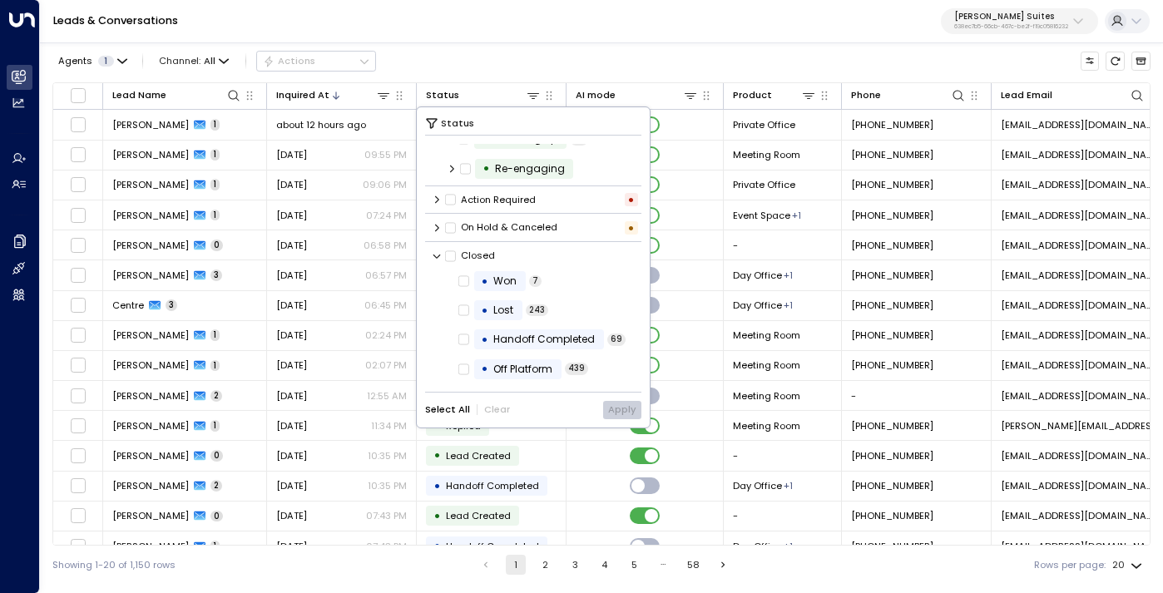
click at [528, 51] on div "Agents 1 Channel: All Actions" at bounding box center [601, 61] width 1098 height 29
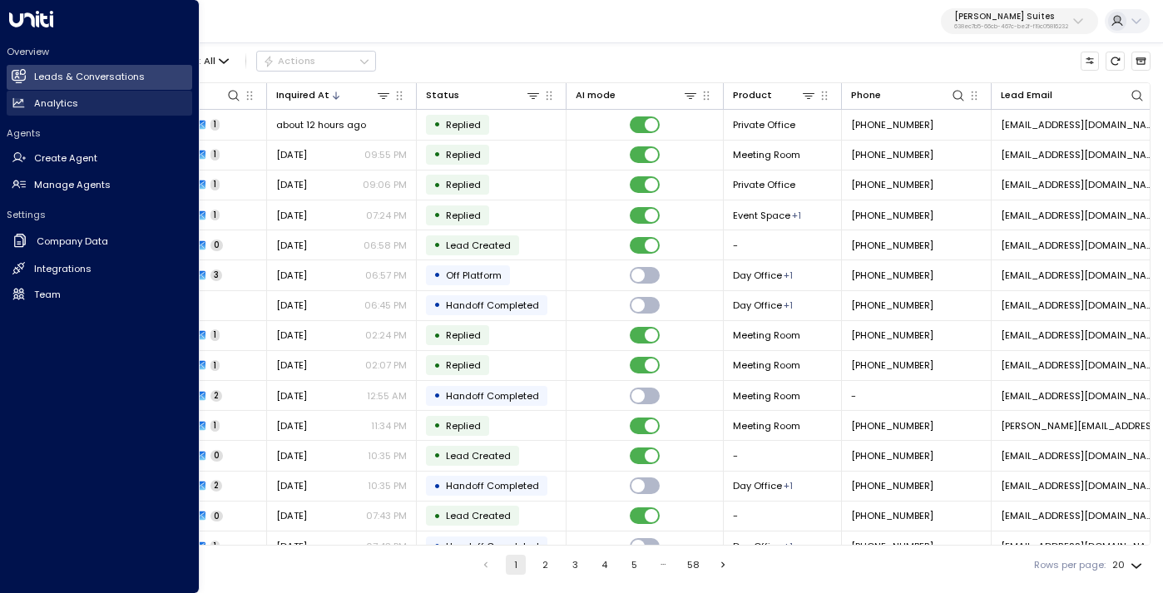
click at [52, 99] on h2 "Analytics" at bounding box center [56, 103] width 44 height 14
